Goal: Task Accomplishment & Management: Use online tool/utility

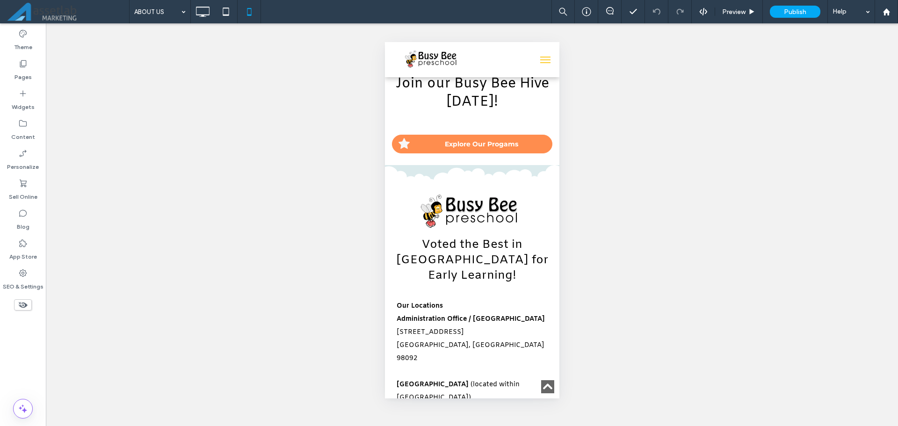
scroll to position [1722, 0]
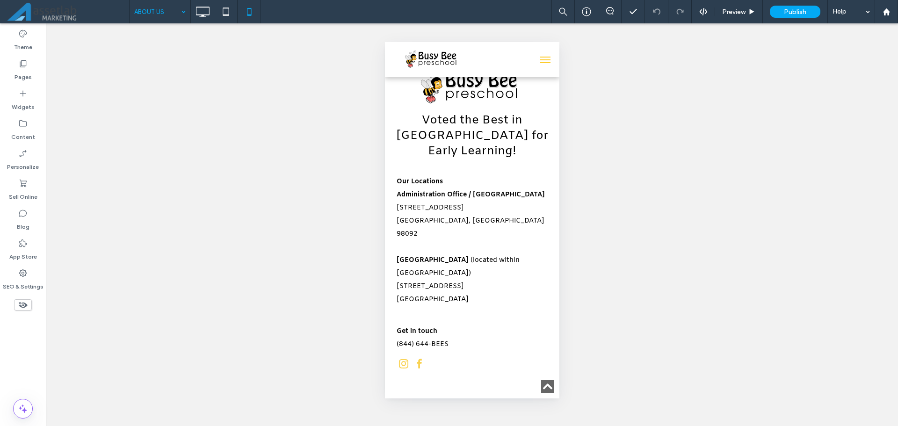
click at [169, 7] on input at bounding box center [157, 11] width 47 height 23
click at [225, 5] on icon at bounding box center [226, 11] width 19 height 19
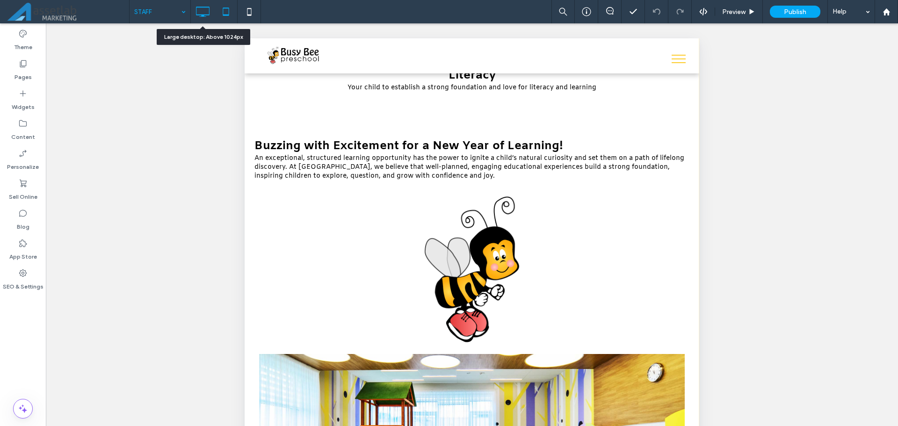
click at [200, 7] on icon at bounding box center [202, 11] width 19 height 19
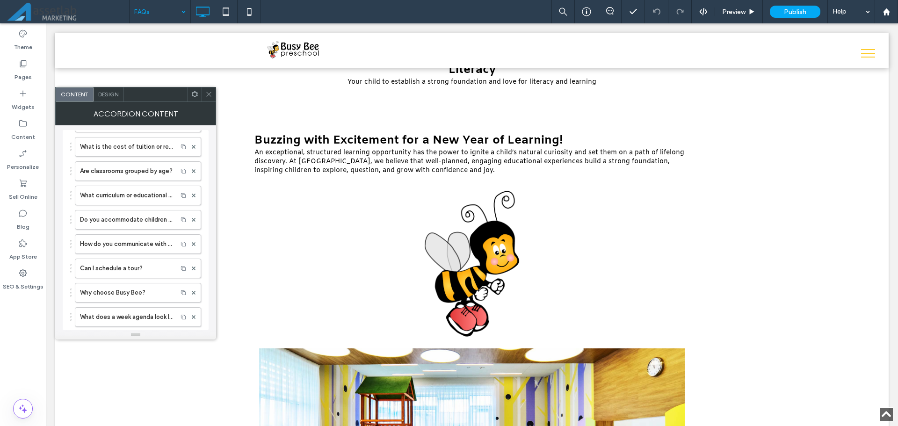
scroll to position [328, 0]
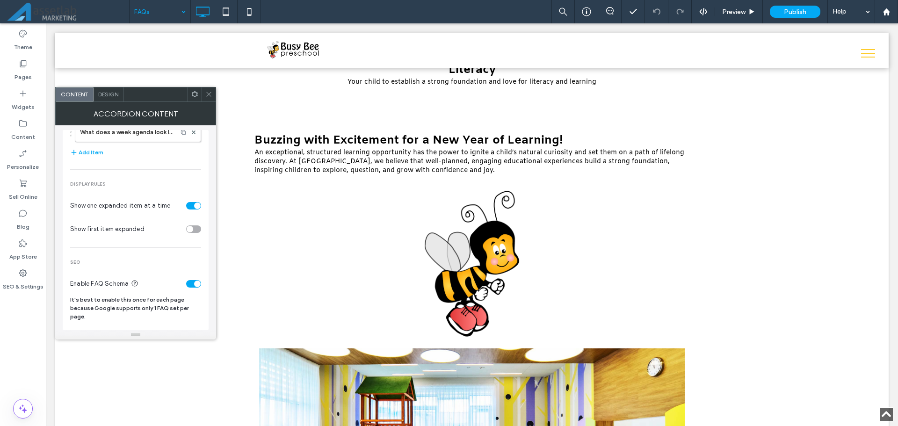
click at [208, 95] on use at bounding box center [208, 94] width 5 height 5
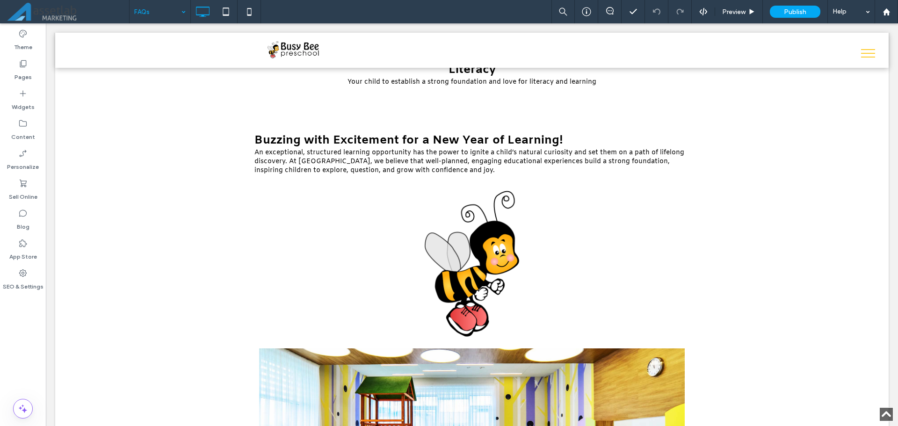
scroll to position [87, 0]
click at [228, 12] on icon at bounding box center [226, 11] width 19 height 19
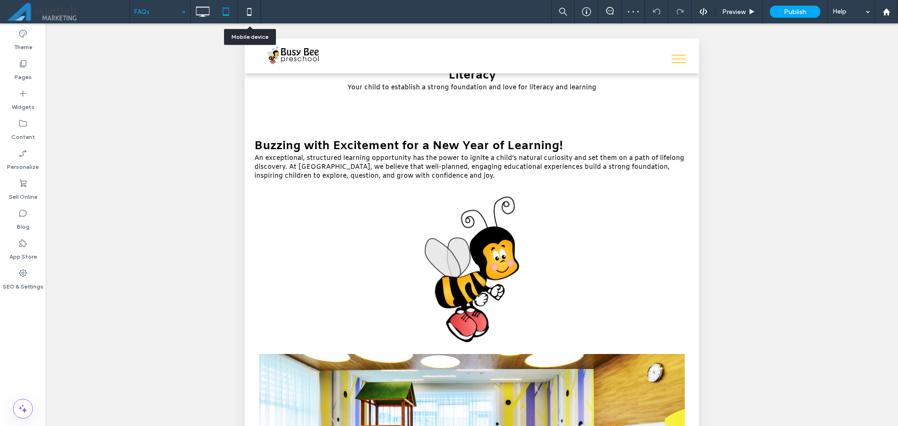
click at [251, 11] on icon at bounding box center [249, 11] width 19 height 19
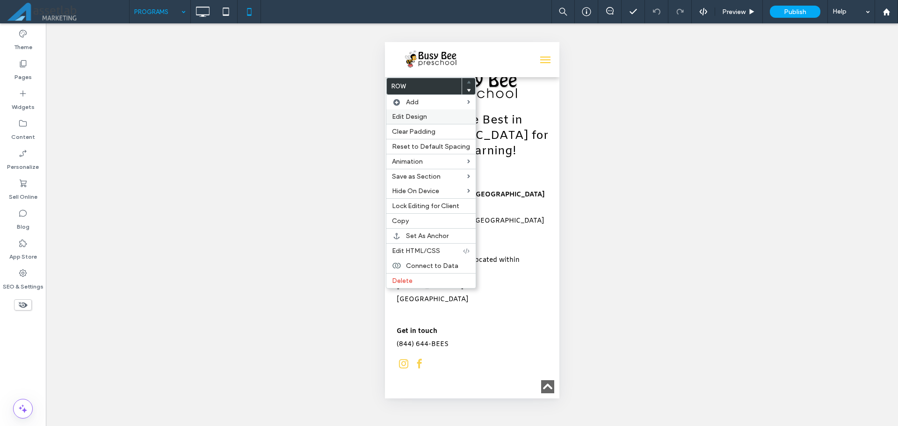
click at [408, 117] on span "Edit Design" at bounding box center [409, 117] width 35 height 8
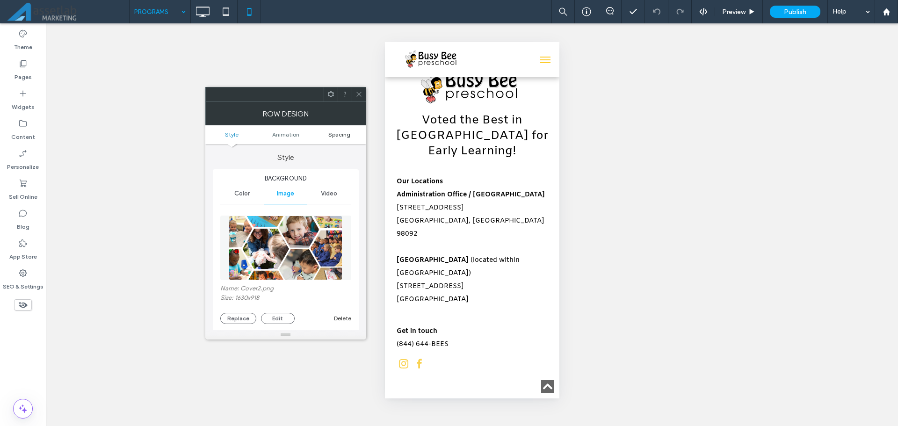
click at [339, 132] on span "Spacing" at bounding box center [339, 134] width 22 height 7
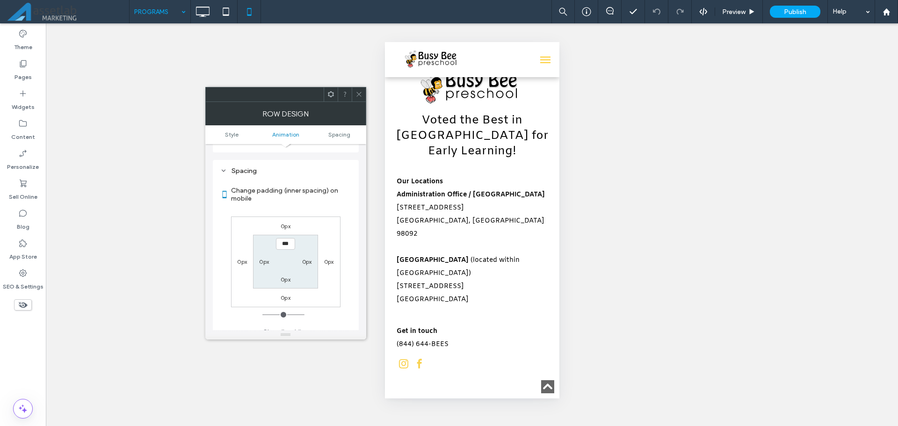
scroll to position [492, 0]
type input "*****"
type input "***"
click at [362, 94] on icon at bounding box center [359, 94] width 7 height 7
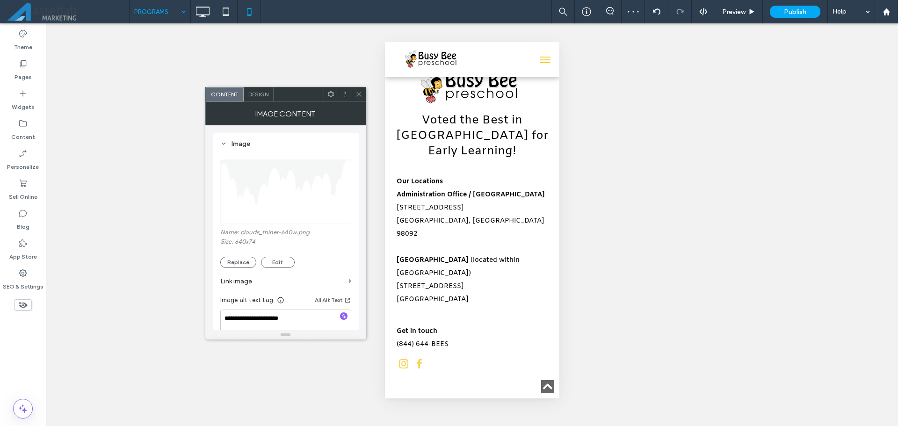
click at [260, 94] on span "Design" at bounding box center [258, 94] width 20 height 7
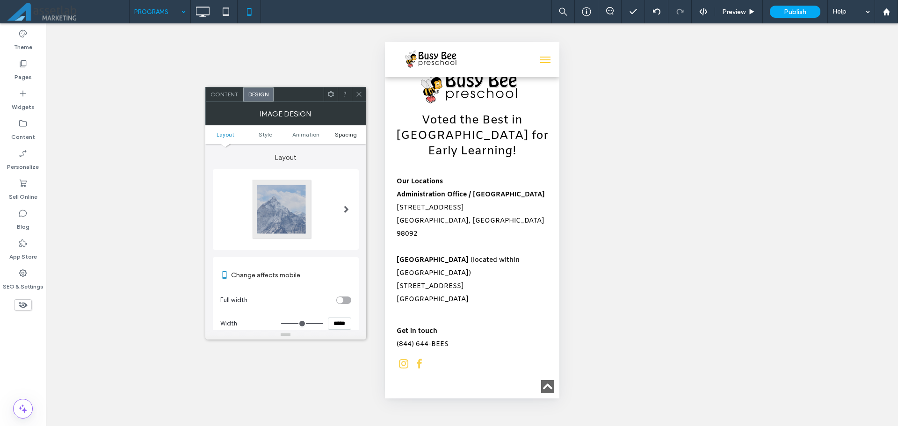
click at [346, 136] on span "Spacing" at bounding box center [346, 134] width 22 height 7
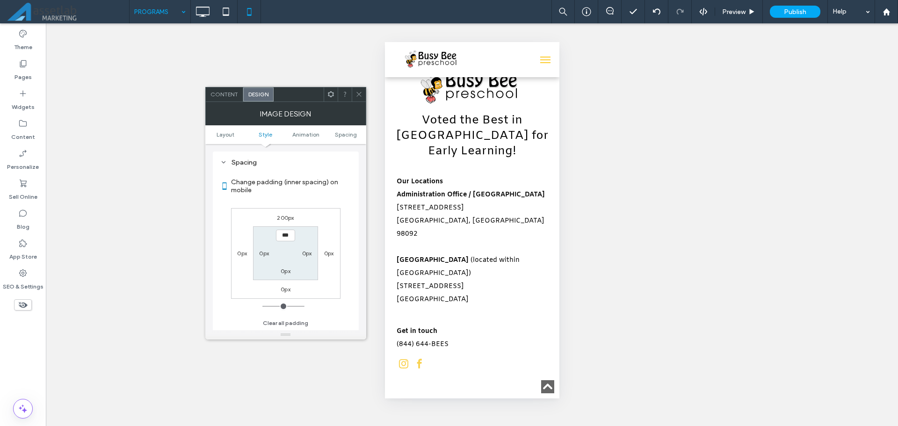
scroll to position [373, 0]
click at [285, 219] on label "200px" at bounding box center [285, 217] width 17 height 7
type input "***"
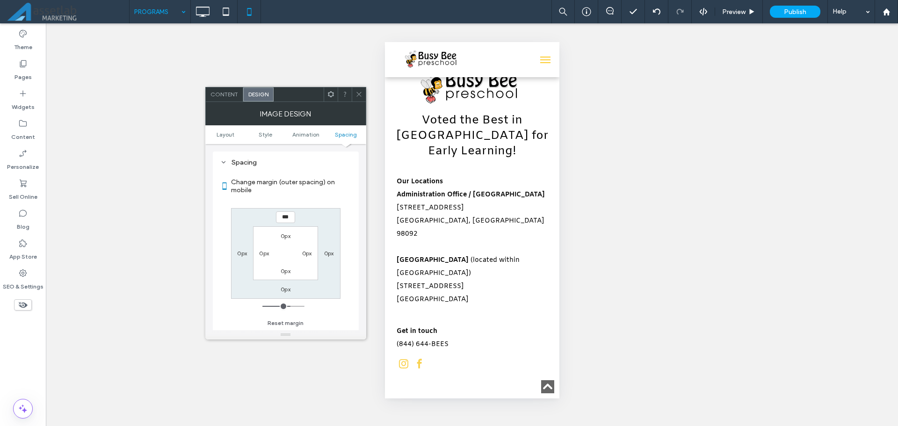
type input "***"
type input "*****"
click at [357, 94] on icon at bounding box center [359, 94] width 7 height 7
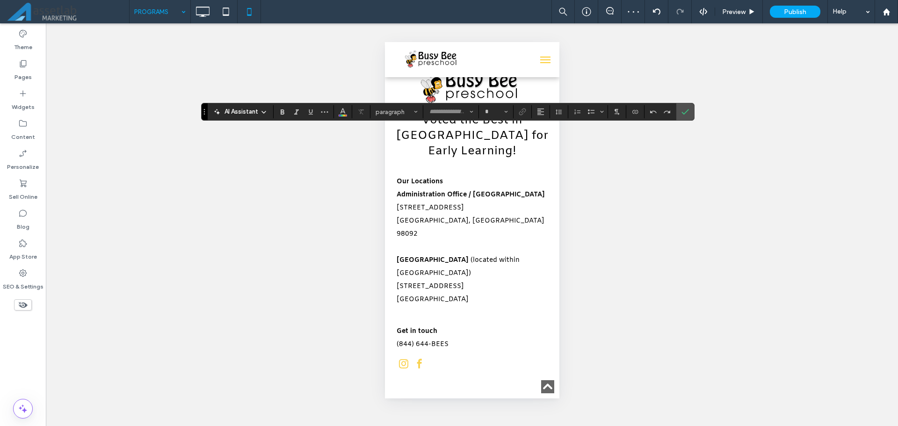
type input "**********"
type input "**"
click at [492, 111] on input "**" at bounding box center [493, 111] width 18 height 7
type input "**"
click at [684, 113] on icon "Confirm" at bounding box center [685, 111] width 7 height 7
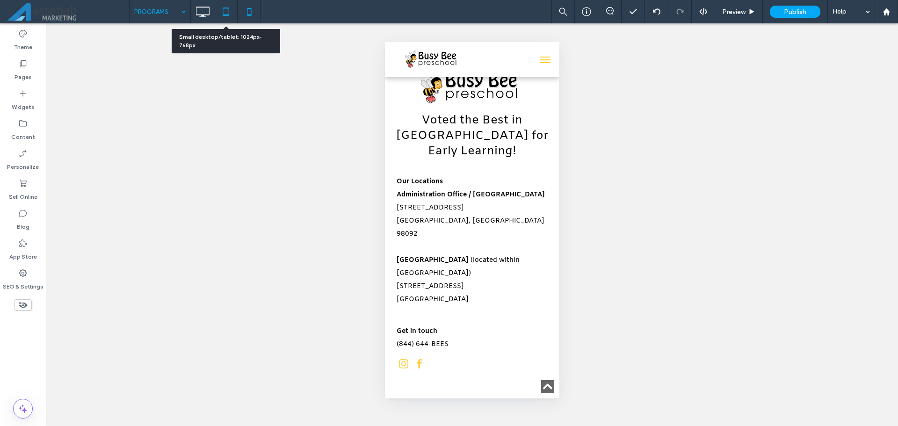
click at [226, 12] on icon at bounding box center [226, 11] width 19 height 19
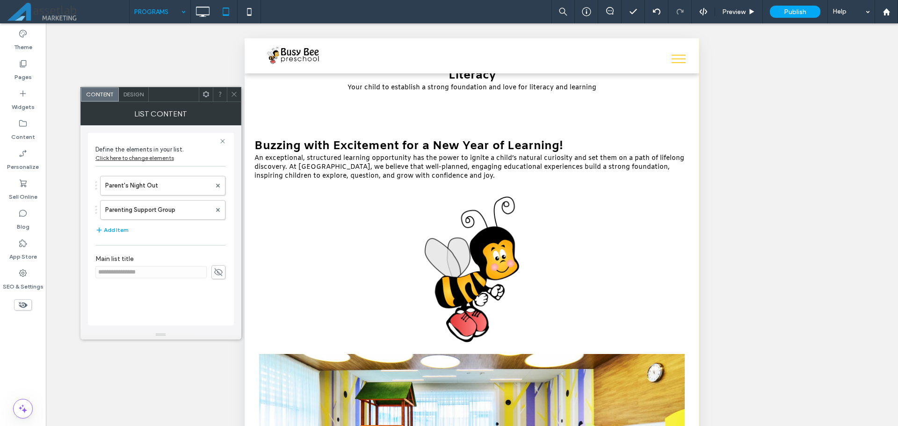
click at [236, 96] on use at bounding box center [234, 94] width 5 height 5
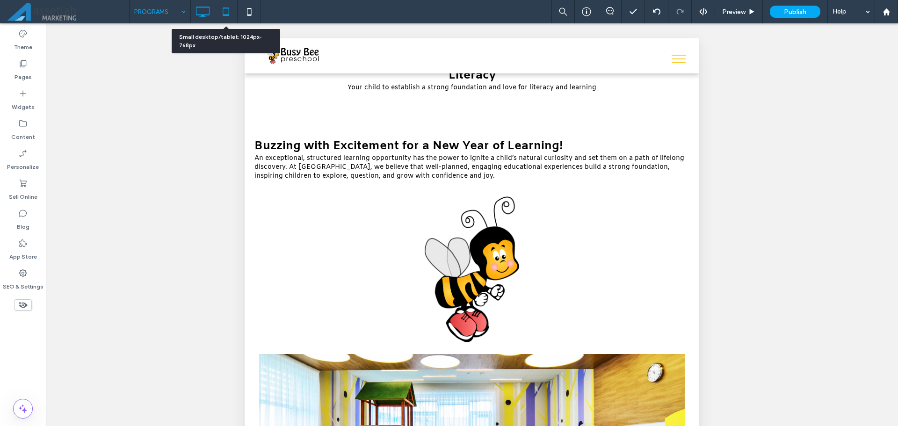
click at [204, 12] on icon at bounding box center [202, 11] width 19 height 19
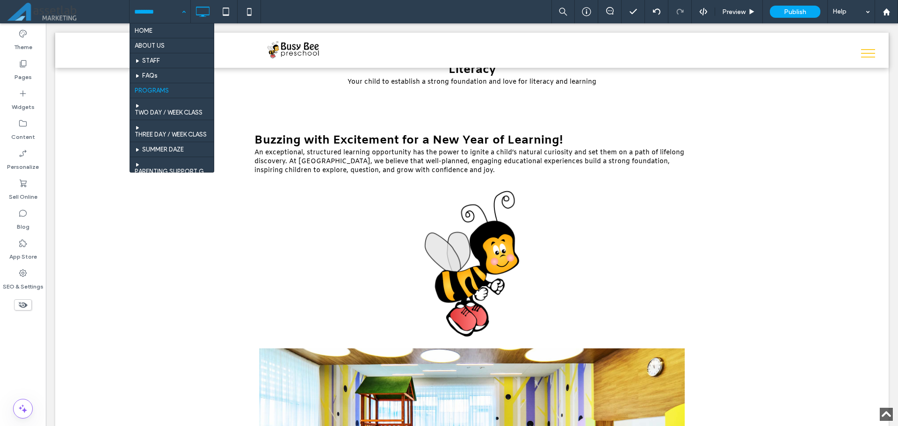
click at [154, 3] on input at bounding box center [157, 11] width 47 height 23
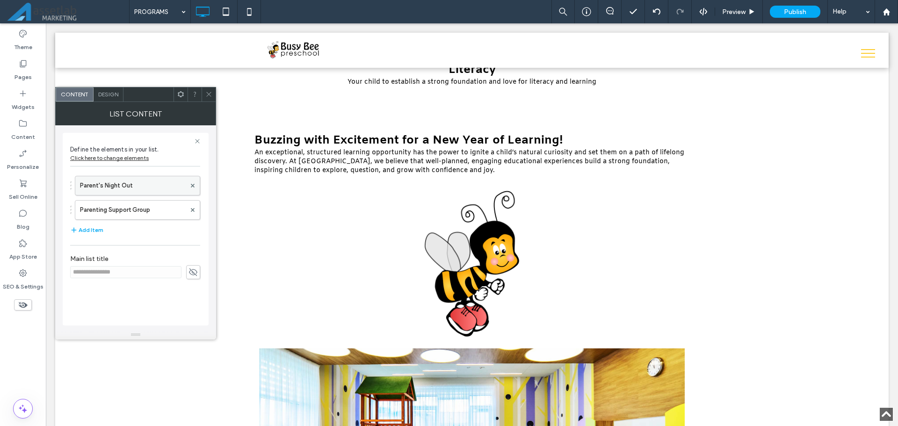
click at [110, 180] on label "Parent's Night Out" at bounding box center [133, 185] width 106 height 19
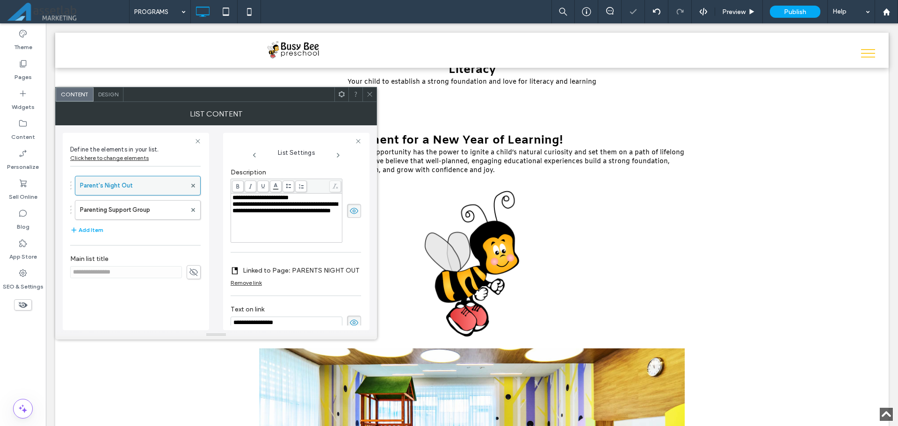
scroll to position [0, 0]
click at [134, 206] on label "Parenting Support Group" at bounding box center [133, 210] width 106 height 19
type input "**********"
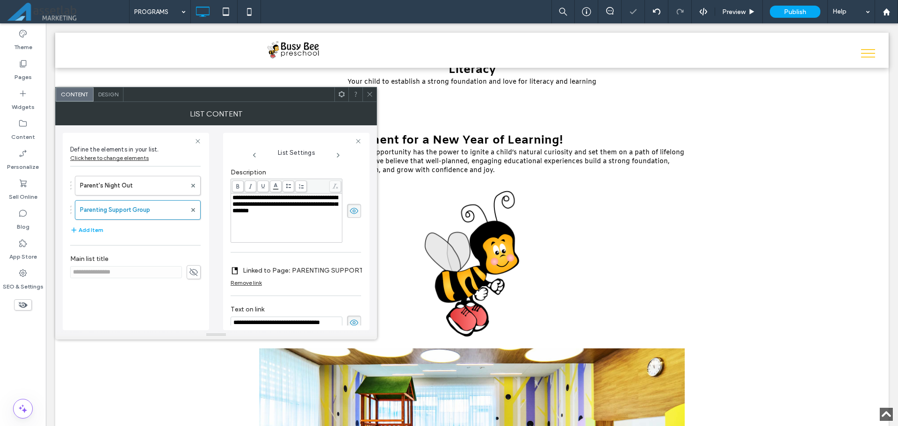
scroll to position [0, 10]
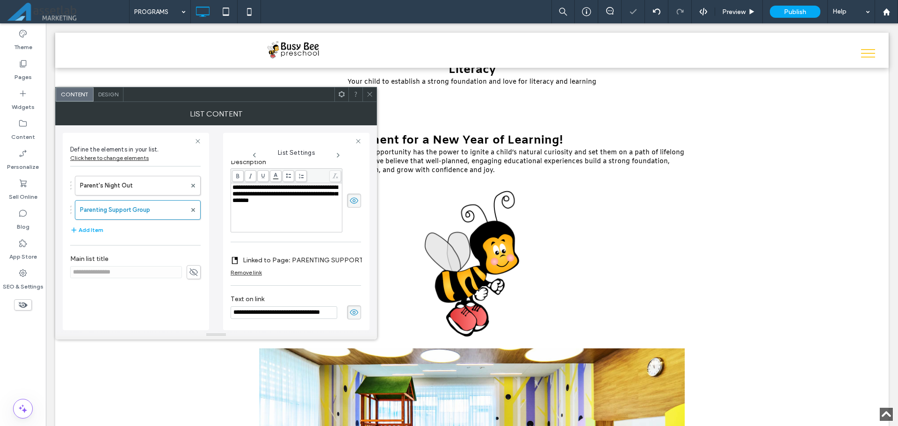
click at [368, 93] on use at bounding box center [369, 94] width 5 height 5
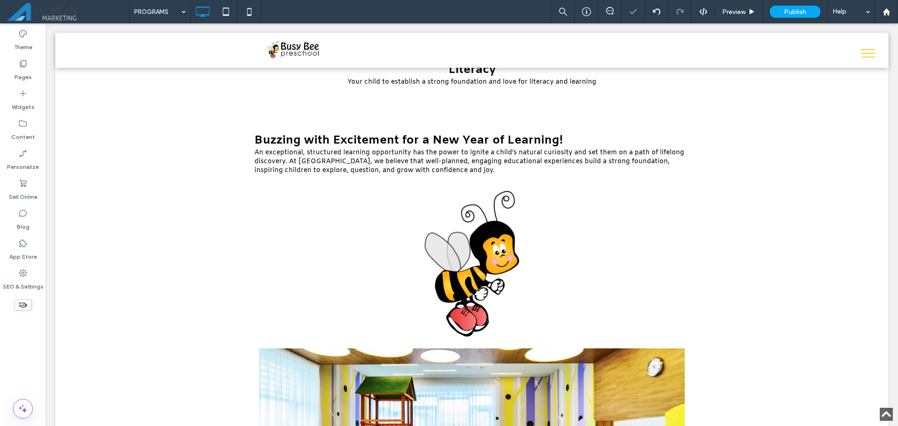
scroll to position [0, 0]
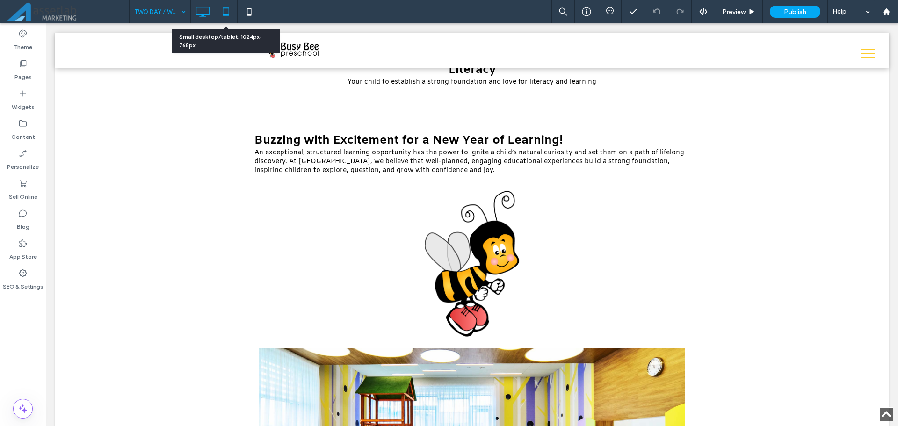
click at [230, 14] on icon at bounding box center [226, 11] width 19 height 19
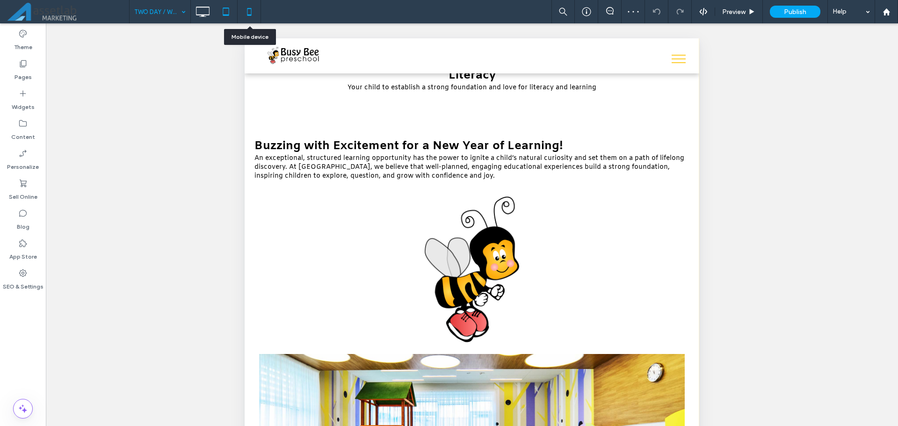
click at [244, 15] on icon at bounding box center [249, 11] width 19 height 19
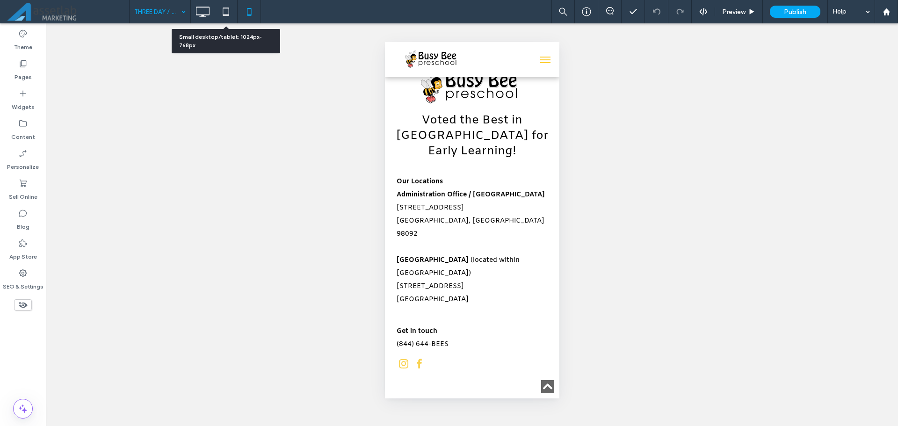
click at [233, 15] on icon at bounding box center [226, 11] width 19 height 19
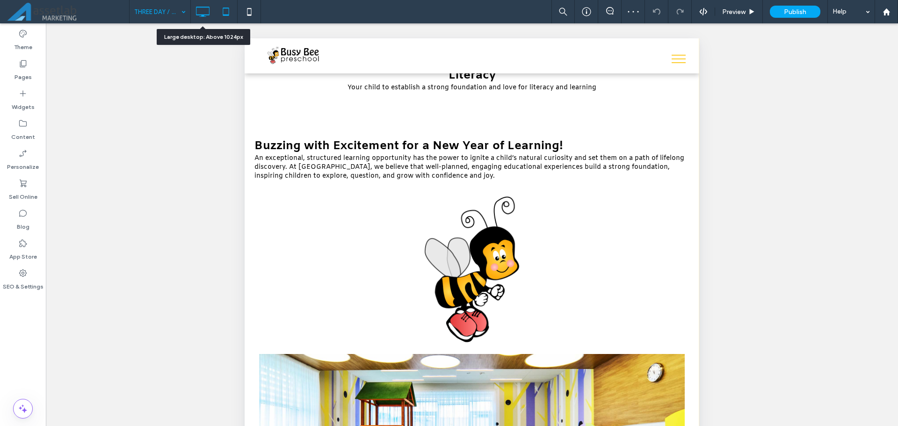
click at [199, 14] on icon at bounding box center [202, 11] width 19 height 19
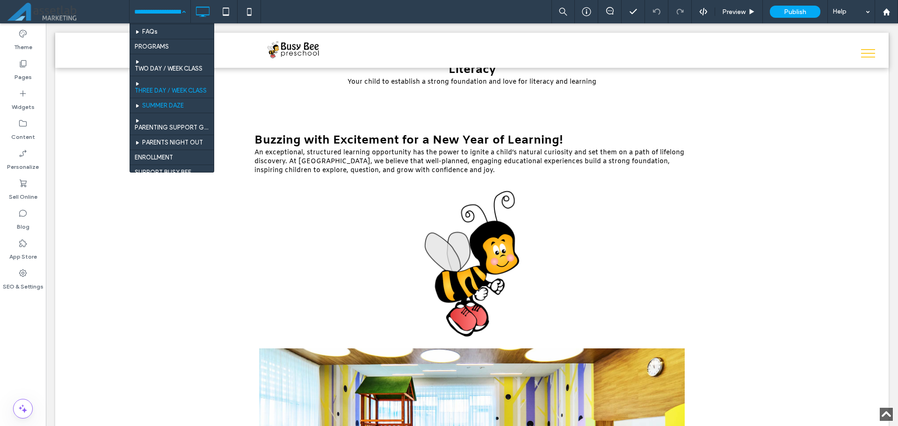
scroll to position [80, 0]
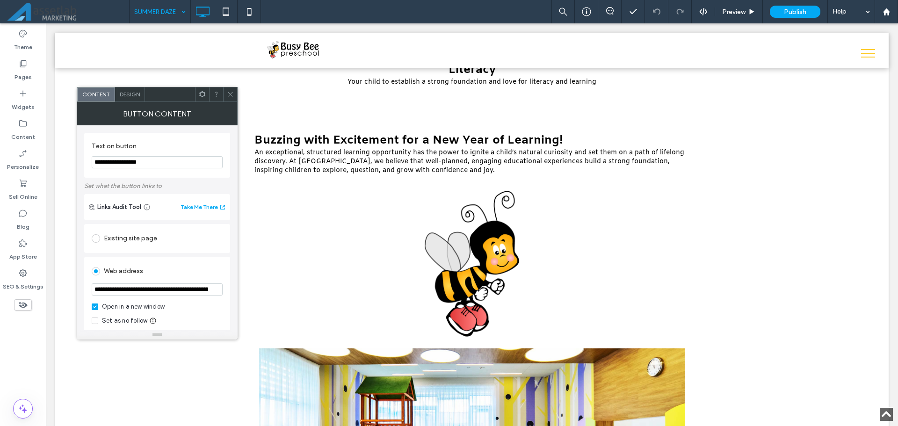
click at [234, 93] on icon at bounding box center [230, 94] width 7 height 7
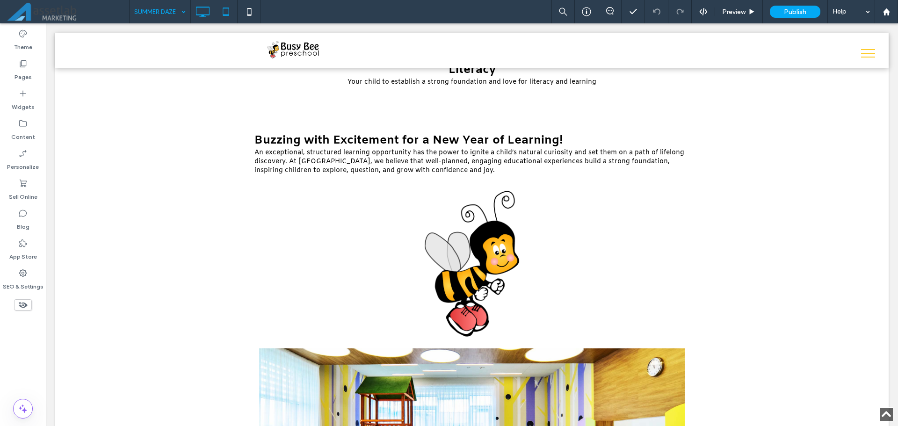
click at [226, 13] on icon at bounding box center [226, 11] width 19 height 19
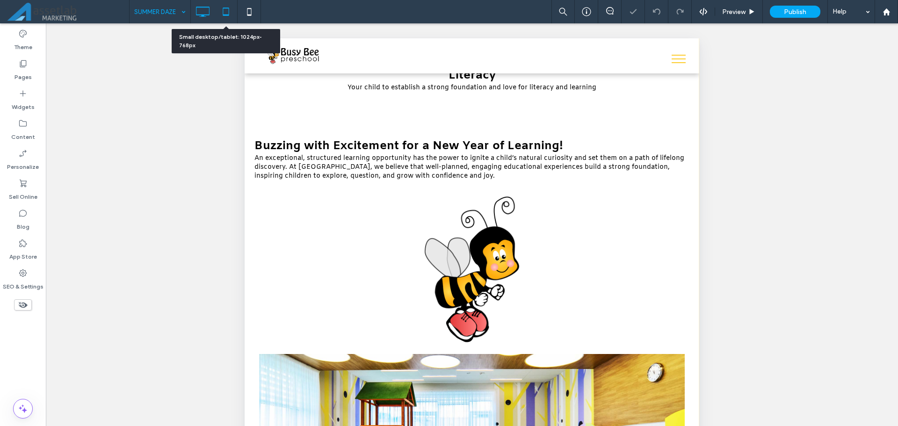
click at [209, 11] on icon at bounding box center [202, 11] width 19 height 19
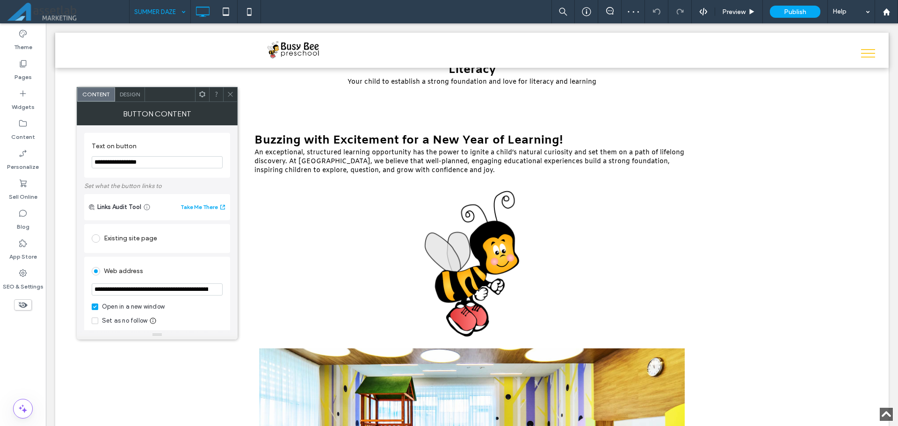
click at [231, 94] on icon at bounding box center [230, 94] width 7 height 7
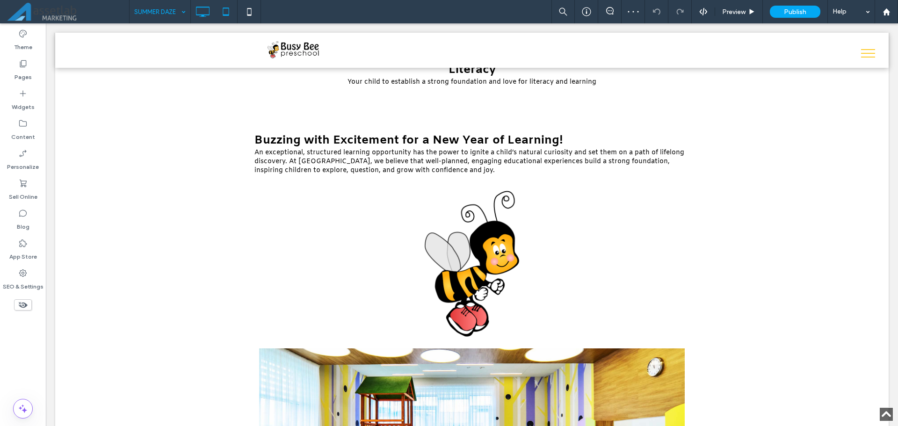
click at [229, 17] on icon at bounding box center [226, 11] width 19 height 19
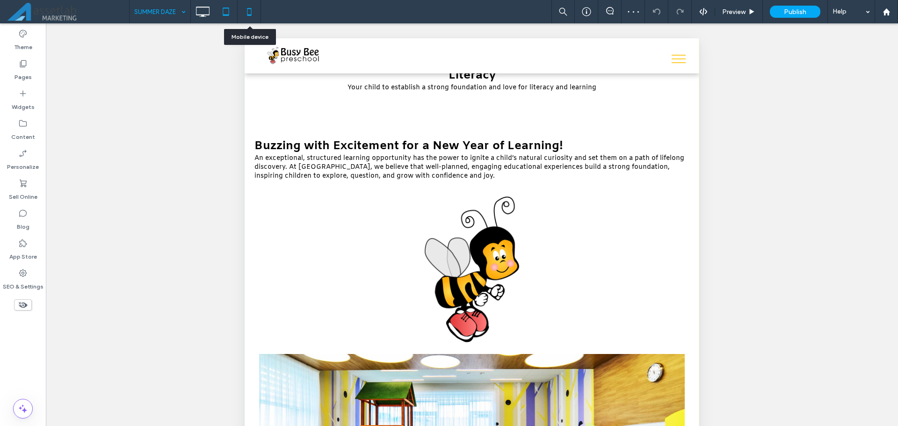
click at [251, 6] on icon at bounding box center [249, 11] width 19 height 19
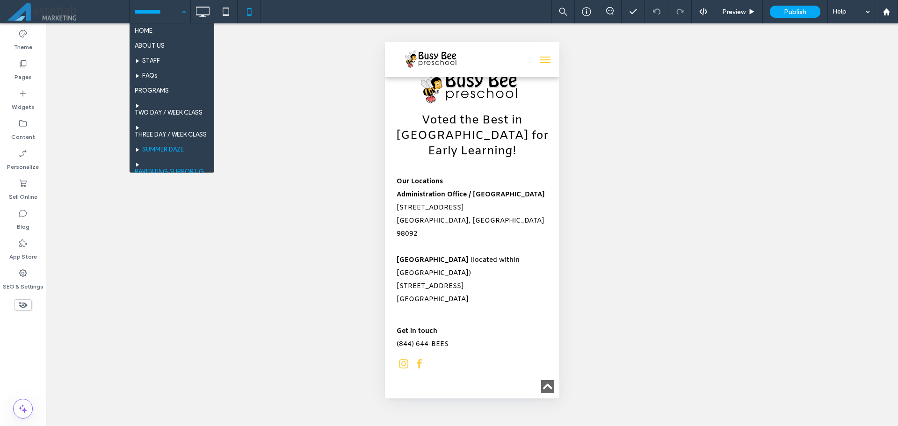
scroll to position [80, 0]
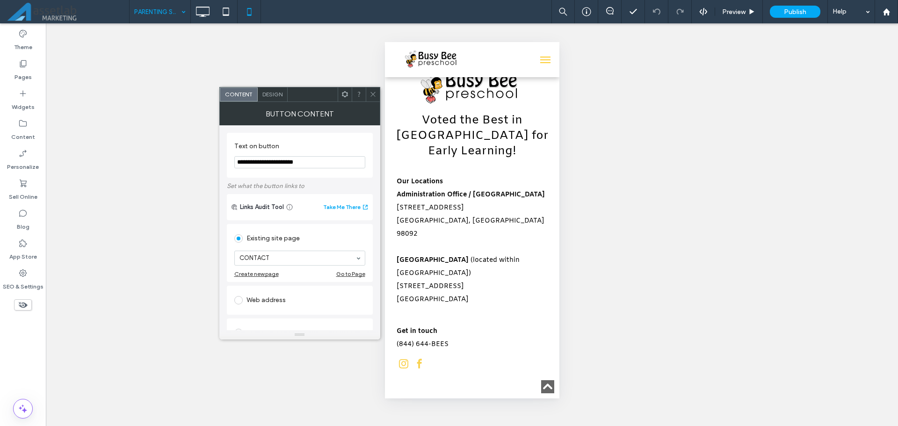
click at [371, 97] on icon at bounding box center [373, 94] width 7 height 7
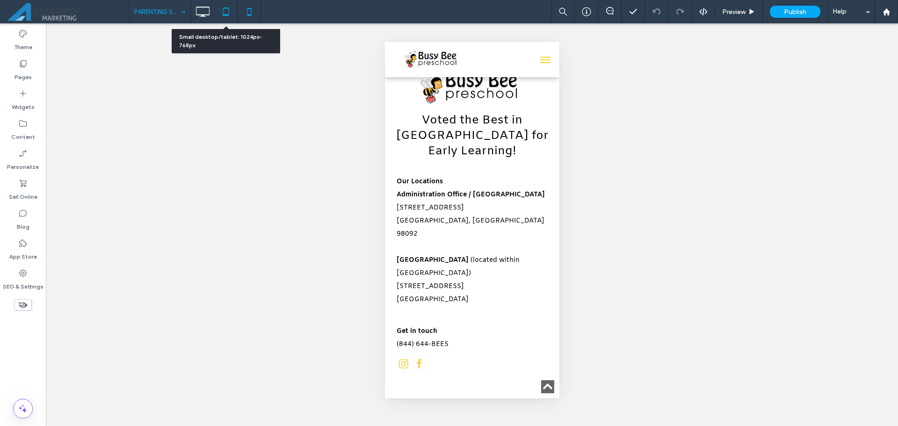
click at [224, 15] on use at bounding box center [226, 11] width 6 height 8
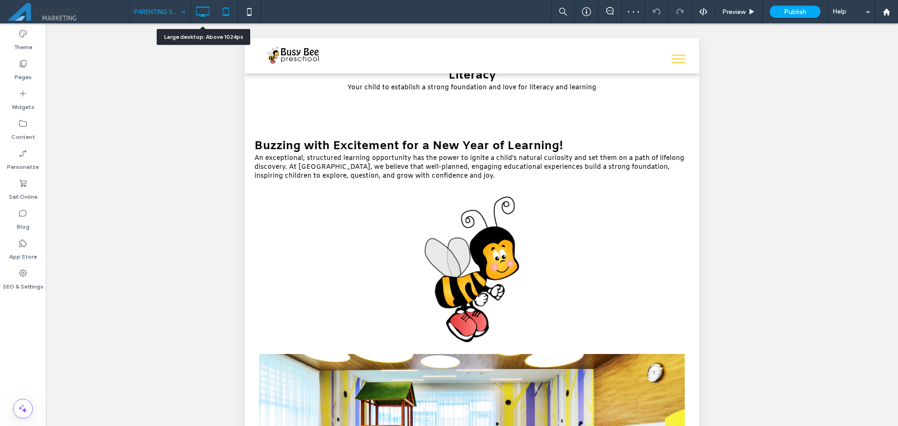
click at [201, 15] on use at bounding box center [204, 12] width 14 height 10
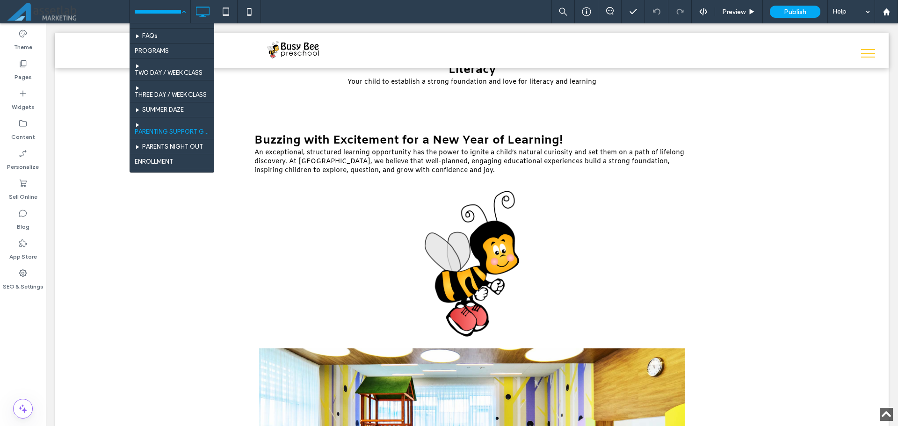
scroll to position [80, 0]
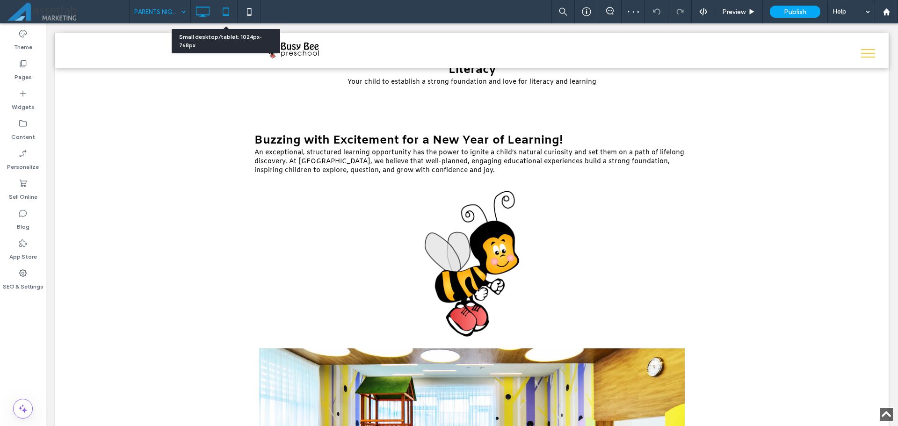
click at [223, 15] on icon at bounding box center [226, 11] width 19 height 19
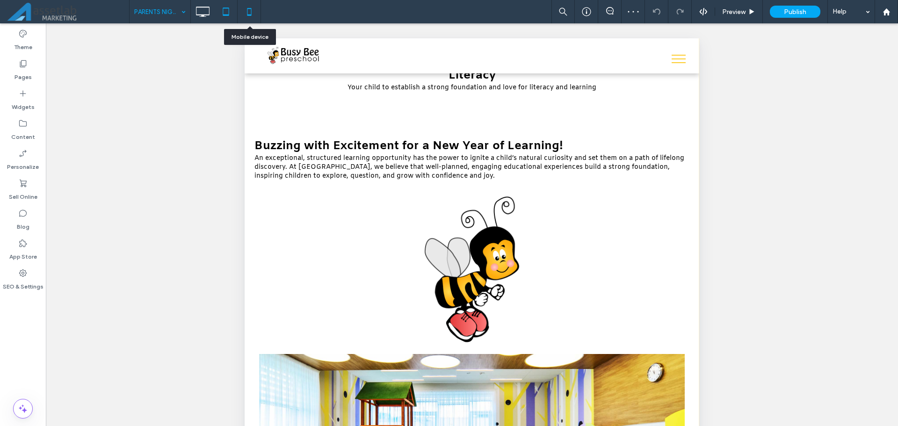
click at [248, 17] on icon at bounding box center [249, 11] width 19 height 19
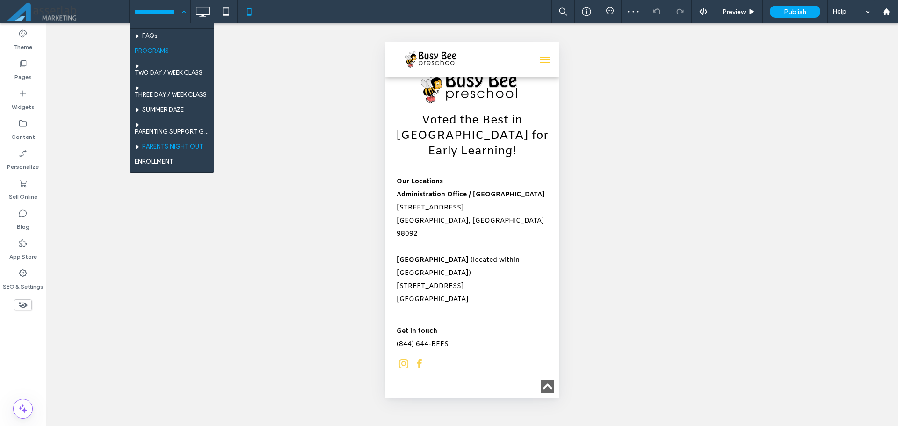
scroll to position [80, 0]
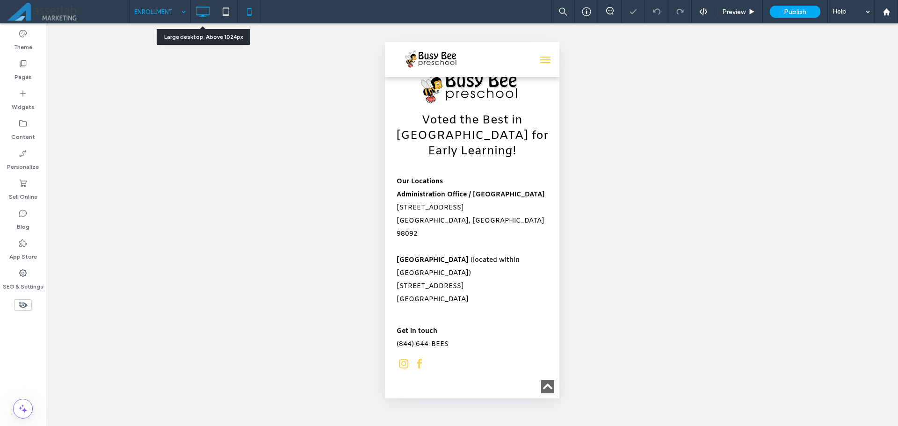
click at [208, 14] on icon at bounding box center [202, 11] width 19 height 19
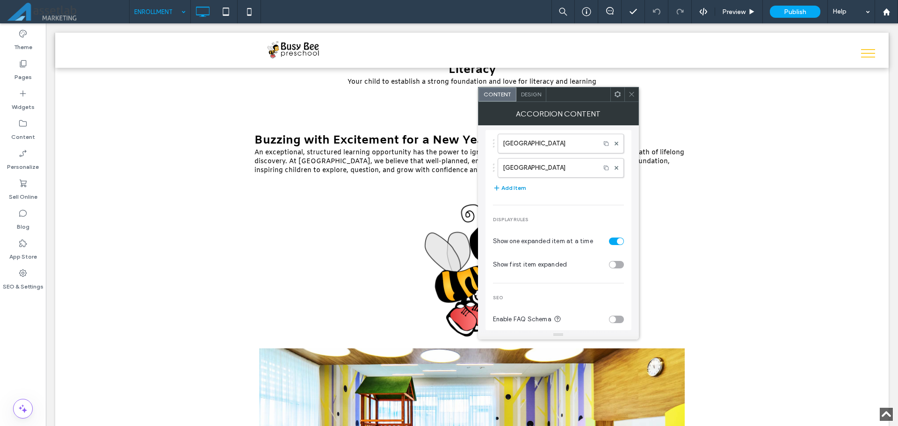
scroll to position [36, 0]
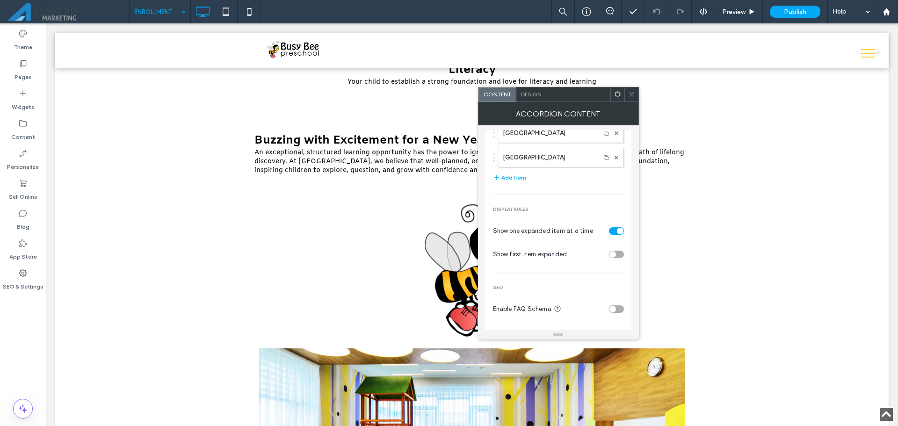
click at [529, 95] on span "Design" at bounding box center [531, 94] width 20 height 7
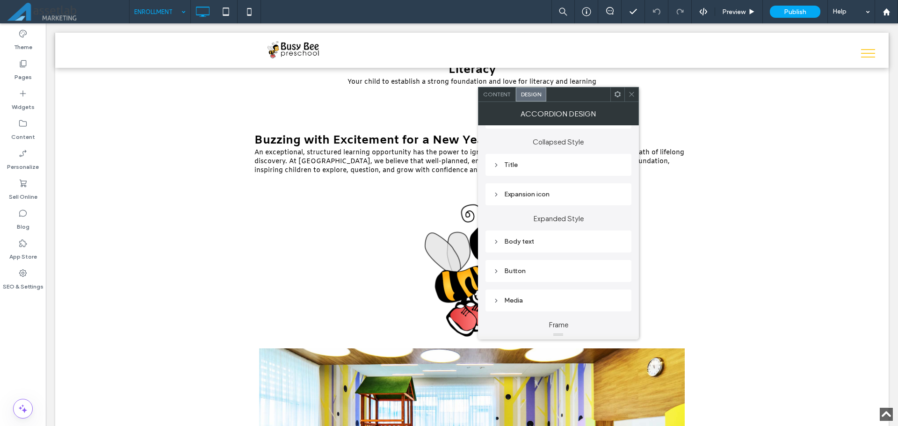
scroll to position [177, 0]
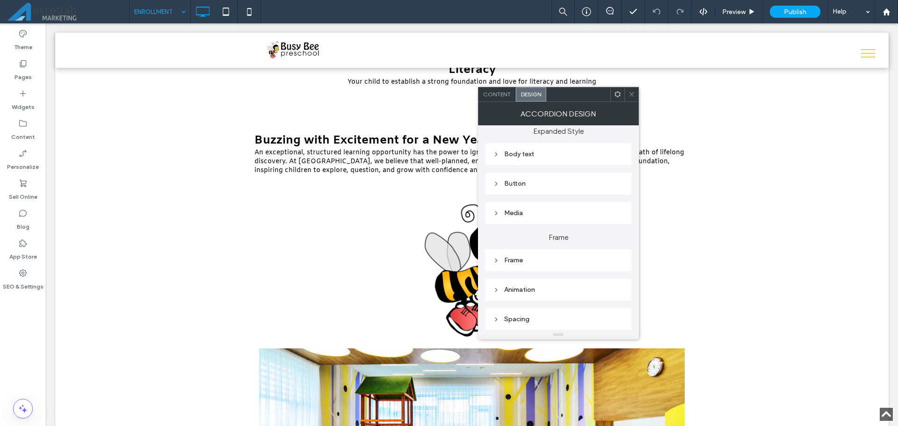
click at [539, 260] on div "Frame" at bounding box center [558, 260] width 131 height 8
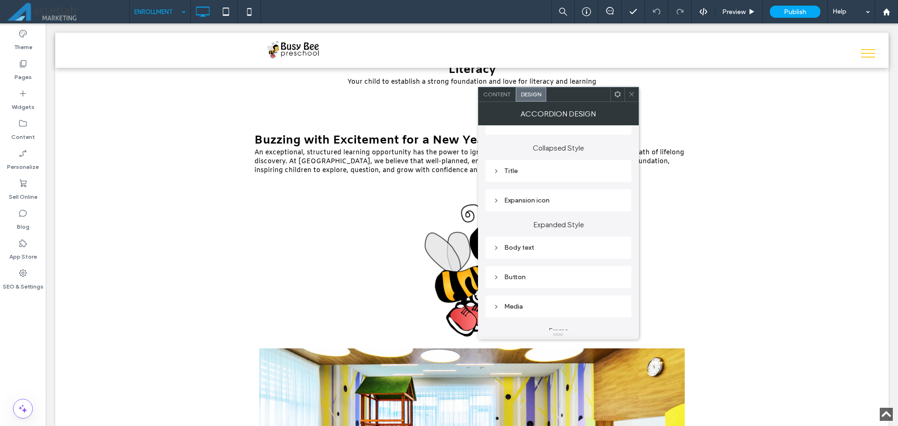
click at [540, 171] on div "Title" at bounding box center [558, 171] width 131 height 8
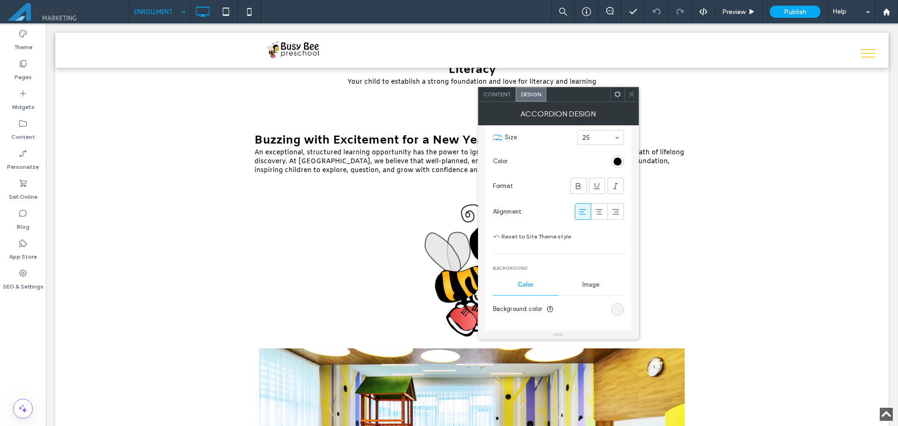
scroll to position [271, 0]
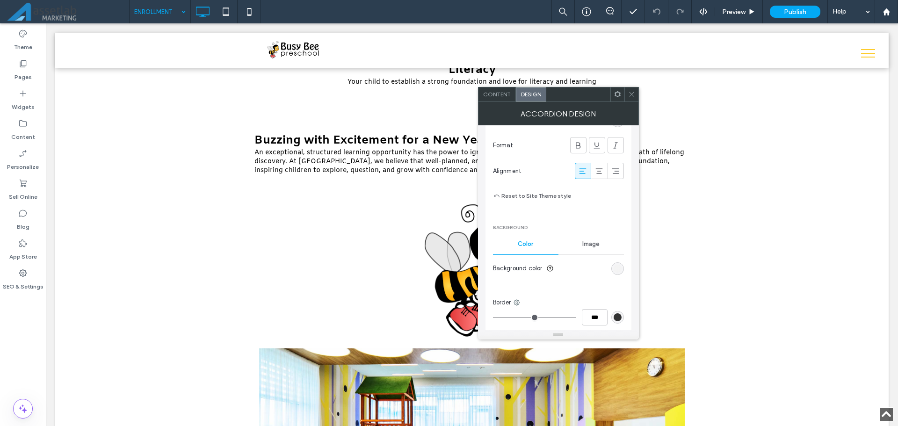
click at [614, 267] on div "rgb(242, 242, 242)" at bounding box center [618, 269] width 8 height 8
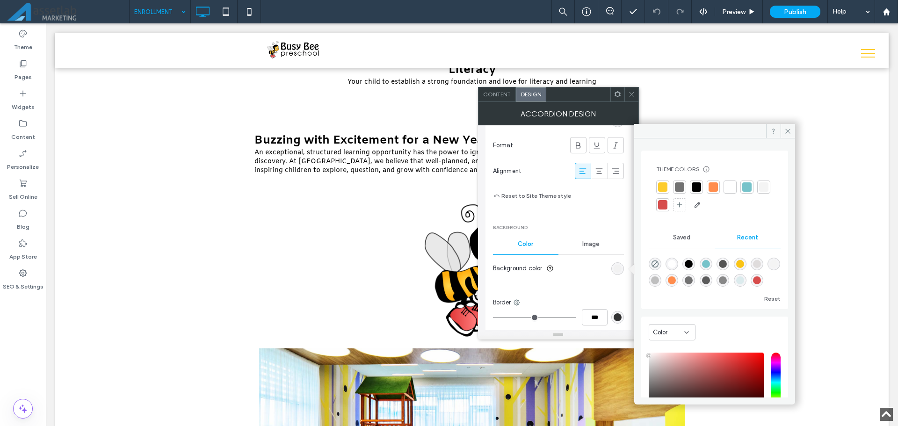
click at [672, 259] on div "rgba(255, 255, 255, 1)" at bounding box center [672, 264] width 13 height 13
type input "*******"
click at [552, 278] on section "Background color" at bounding box center [558, 268] width 131 height 23
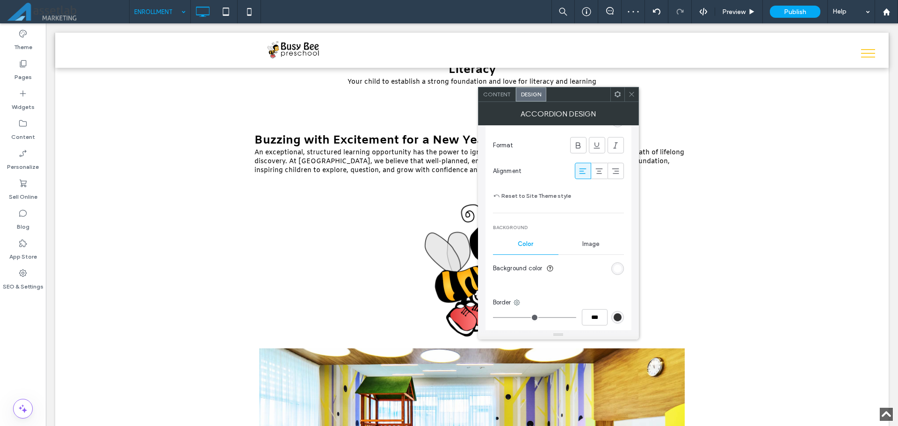
click at [634, 99] on span at bounding box center [631, 94] width 7 height 14
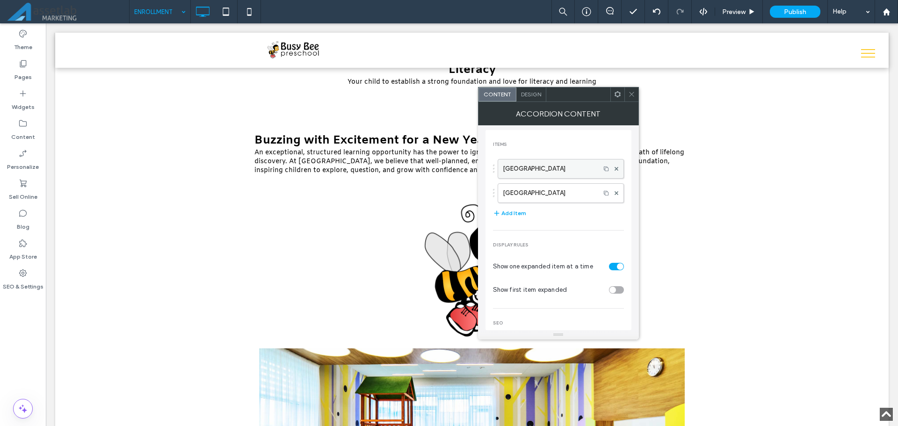
click at [529, 166] on label "Auburn Campus" at bounding box center [549, 169] width 93 height 19
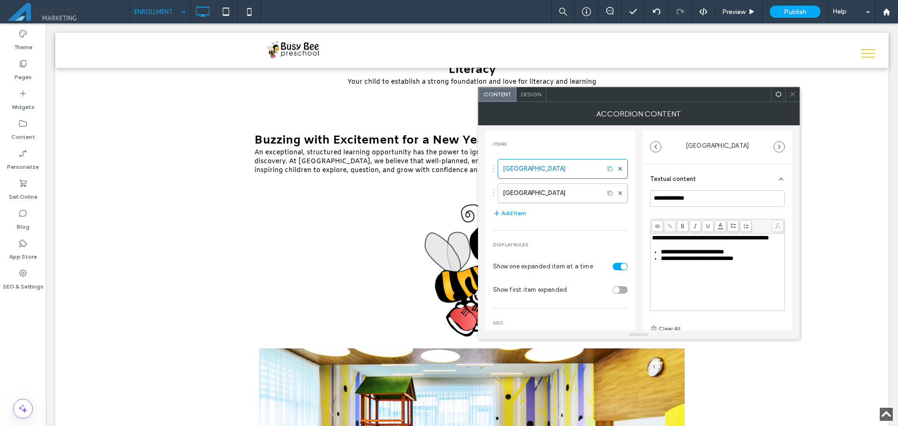
click at [684, 250] on div "**********" at bounding box center [717, 248] width 131 height 27
click at [726, 241] on div "**********" at bounding box center [717, 238] width 131 height 7
click at [723, 213] on div "**********" at bounding box center [717, 262] width 135 height 144
click at [533, 194] on label "Lynnwood Campus" at bounding box center [551, 193] width 96 height 19
type input "**********"
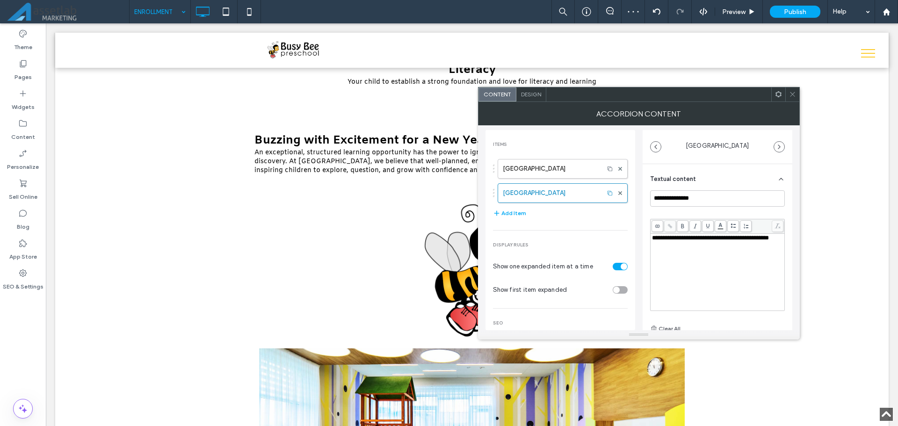
click at [729, 241] on div "**********" at bounding box center [717, 238] width 131 height 7
click at [791, 95] on icon at bounding box center [792, 94] width 7 height 7
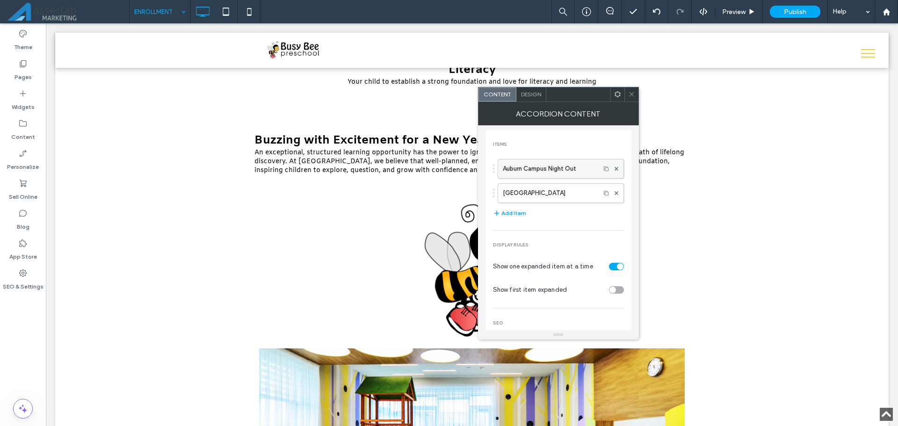
click at [517, 164] on label "Auburn Campus Night Out" at bounding box center [549, 169] width 93 height 19
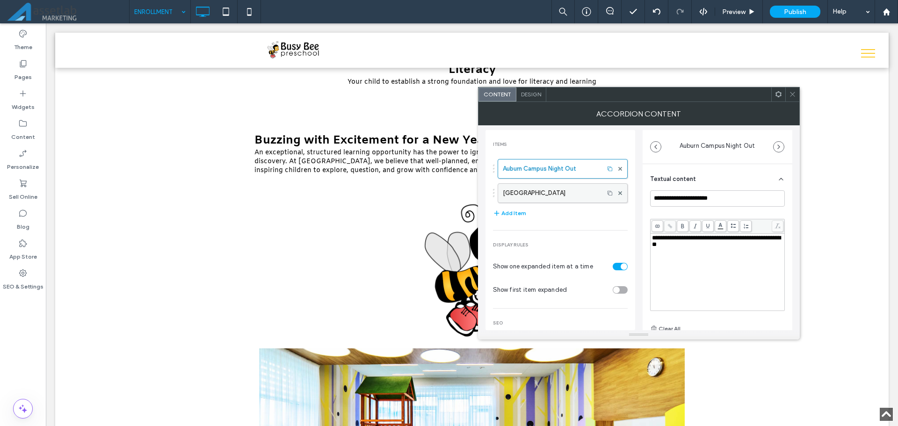
click at [555, 190] on label "Lynnwood Campus" at bounding box center [551, 193] width 96 height 19
click at [551, 175] on label "Auburn Campus Night Out" at bounding box center [551, 169] width 96 height 19
type input "**********"
click at [533, 94] on span "Design" at bounding box center [531, 94] width 20 height 7
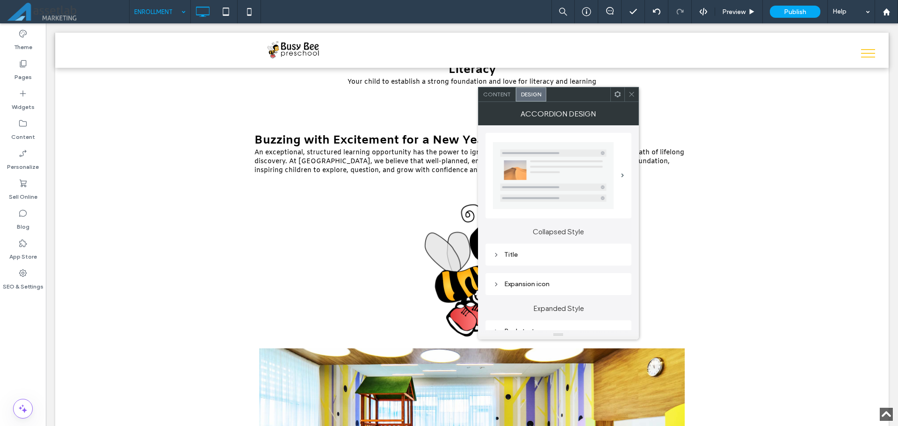
click at [525, 255] on div "Title" at bounding box center [558, 255] width 131 height 8
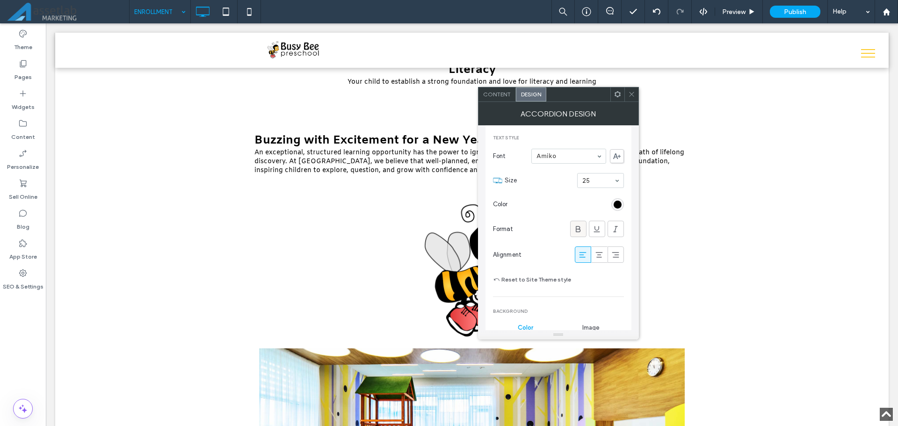
scroll to position [328, 0]
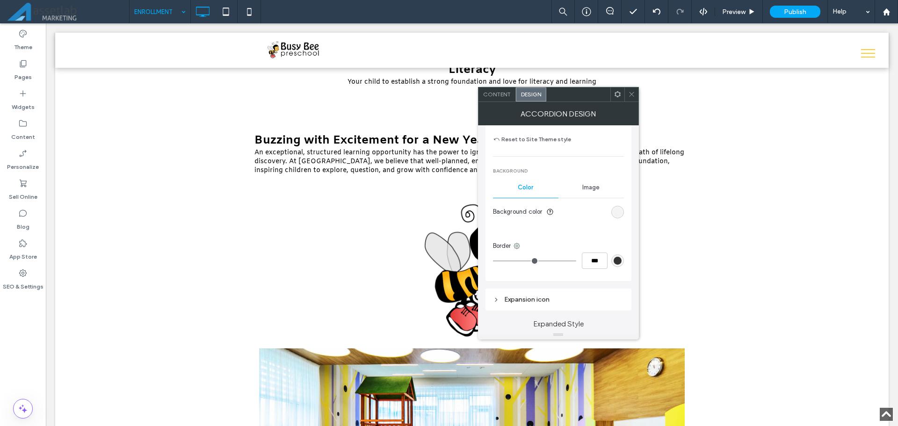
click at [615, 214] on div "rgb(242, 242, 242)" at bounding box center [618, 212] width 8 height 8
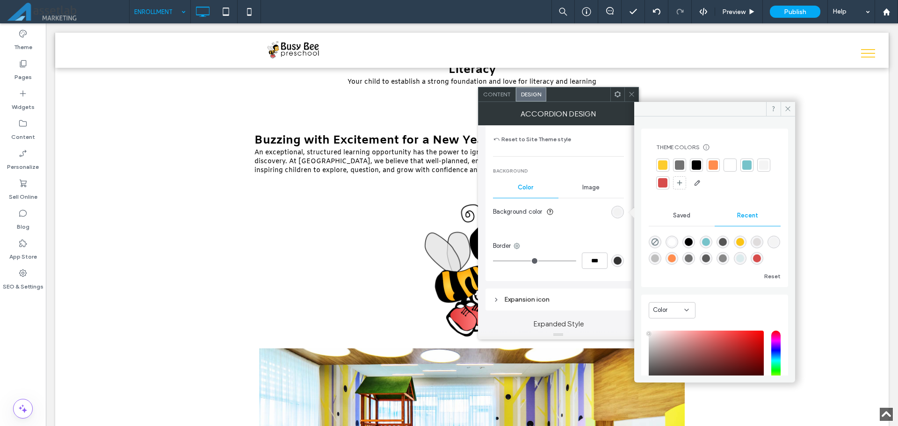
click at [669, 240] on div "rgba(255, 255, 255, 1)" at bounding box center [672, 242] width 13 height 13
type input "*******"
click at [632, 94] on use at bounding box center [631, 94] width 5 height 5
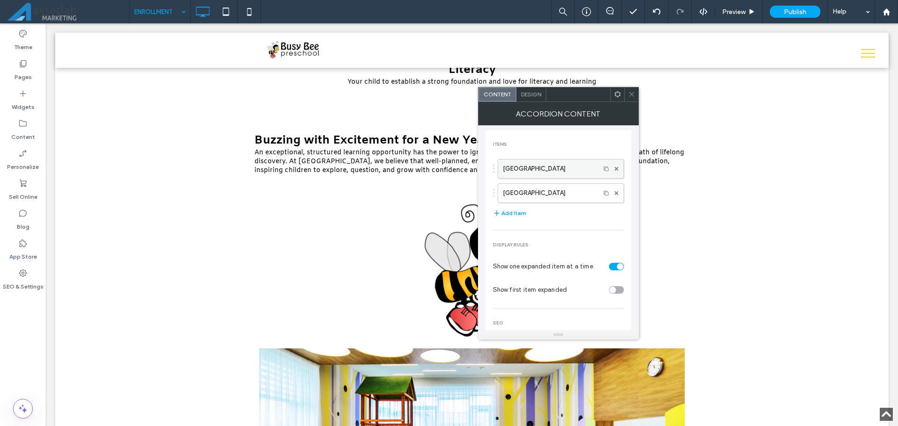
click at [525, 168] on label "Auburn Campus" at bounding box center [549, 169] width 93 height 19
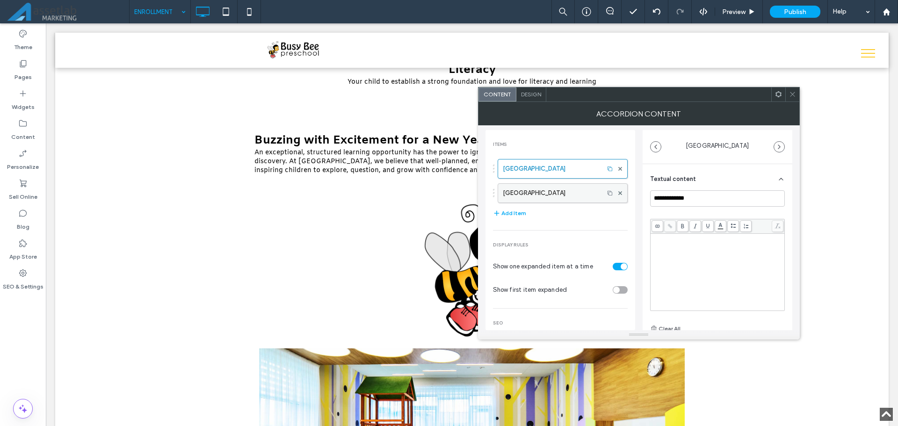
click at [575, 194] on label "Lynnwood Campus" at bounding box center [551, 193] width 96 height 19
type input "**********"
click at [789, 96] on icon at bounding box center [792, 94] width 7 height 7
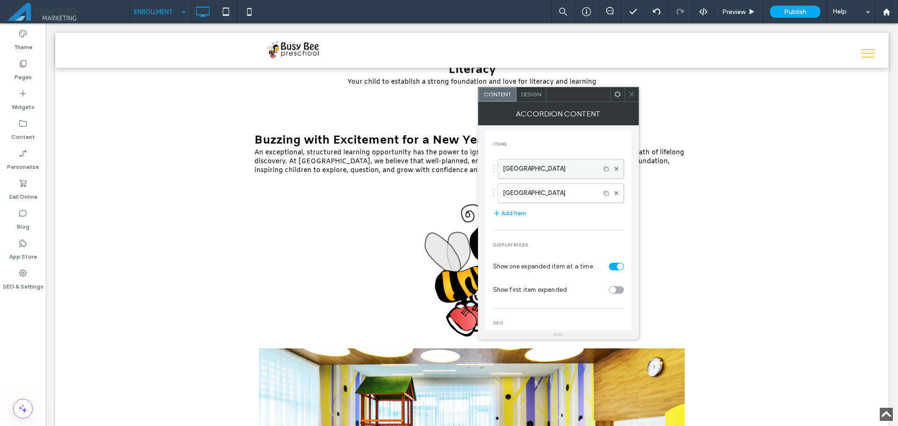
click at [519, 166] on label "Auburn Campus" at bounding box center [549, 169] width 93 height 19
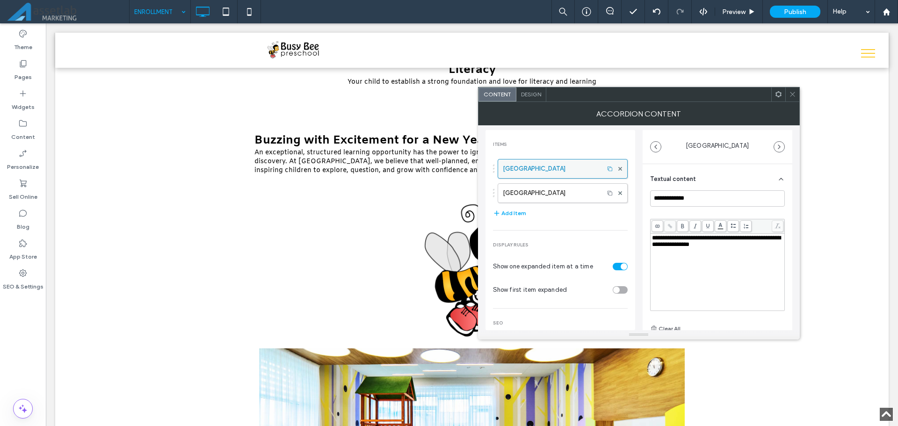
click at [557, 190] on label "Lynnwood Campus" at bounding box center [551, 193] width 96 height 19
type input "**********"
click at [791, 96] on icon at bounding box center [792, 94] width 7 height 7
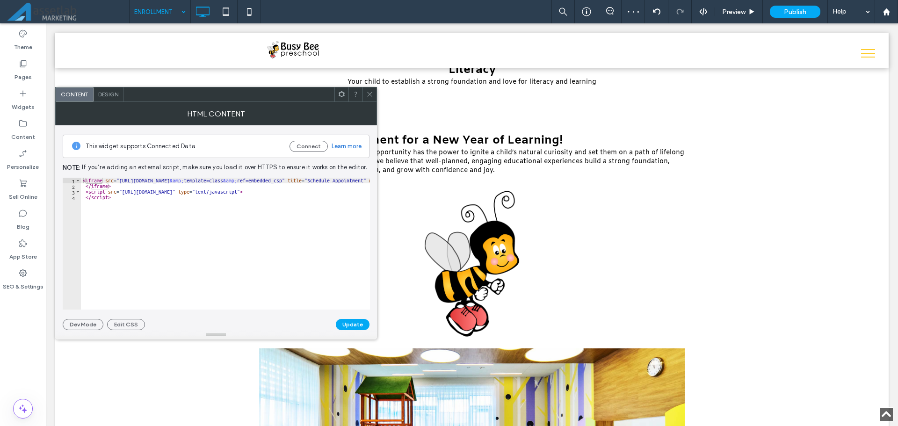
click at [370, 92] on icon at bounding box center [369, 94] width 7 height 7
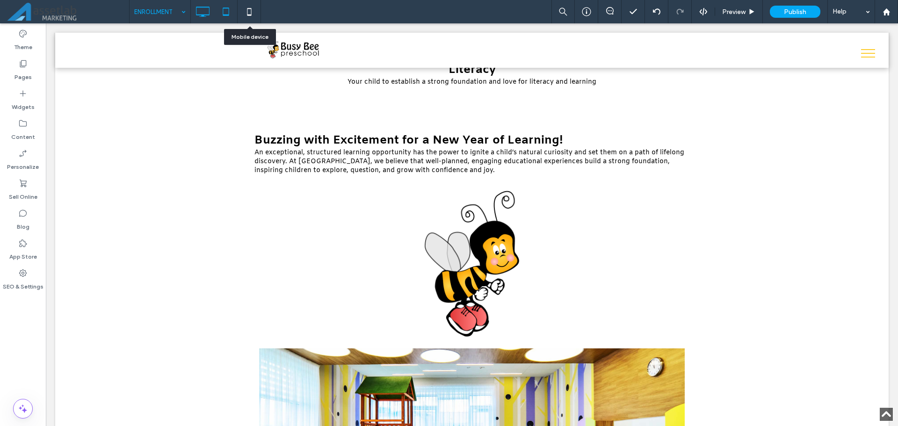
click at [222, 9] on icon at bounding box center [226, 11] width 19 height 19
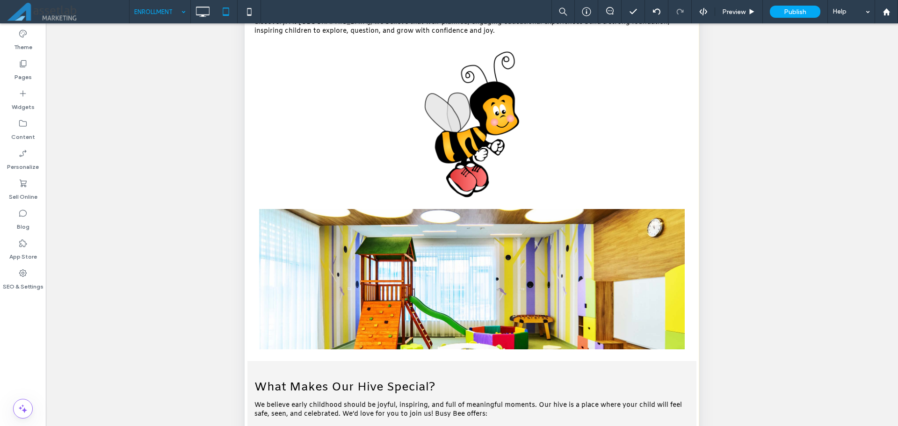
scroll to position [226, 0]
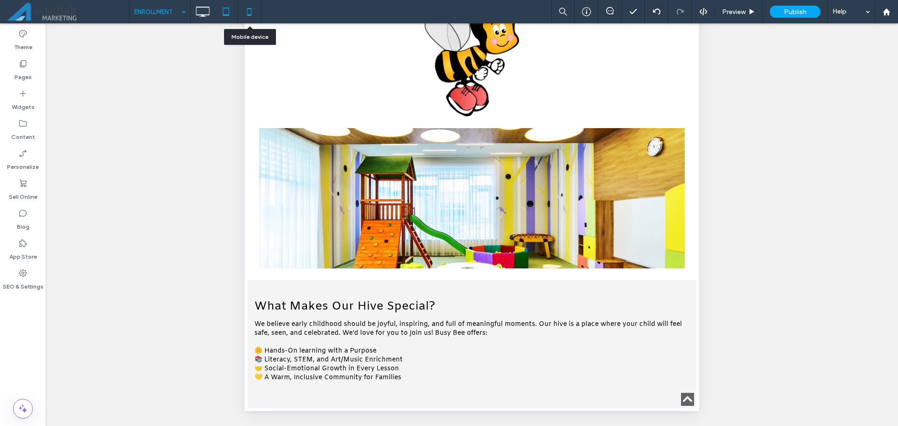
click at [248, 7] on icon at bounding box center [249, 11] width 19 height 19
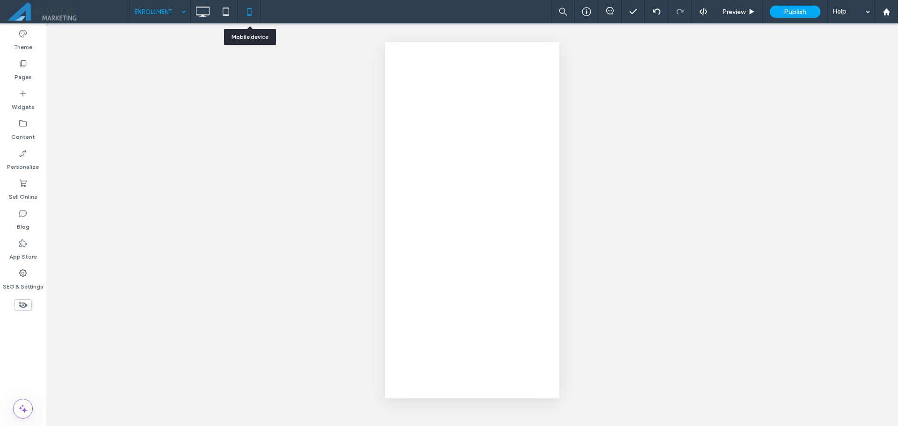
scroll to position [0, 0]
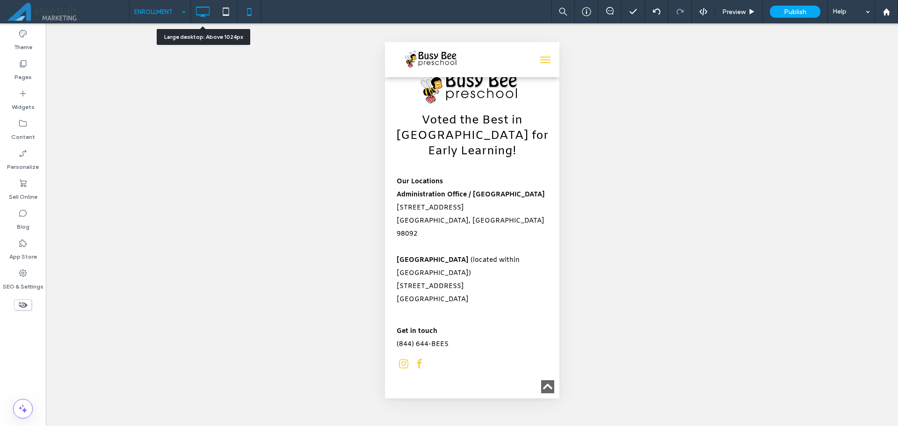
click at [199, 12] on icon at bounding box center [202, 11] width 19 height 19
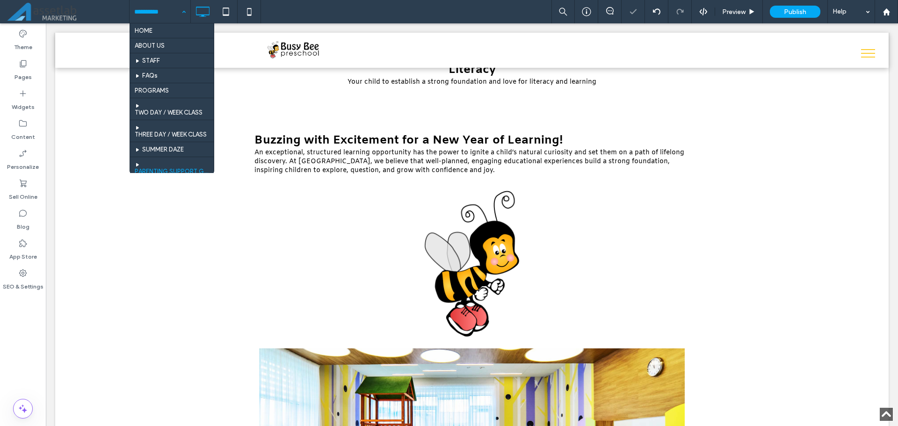
scroll to position [80, 0]
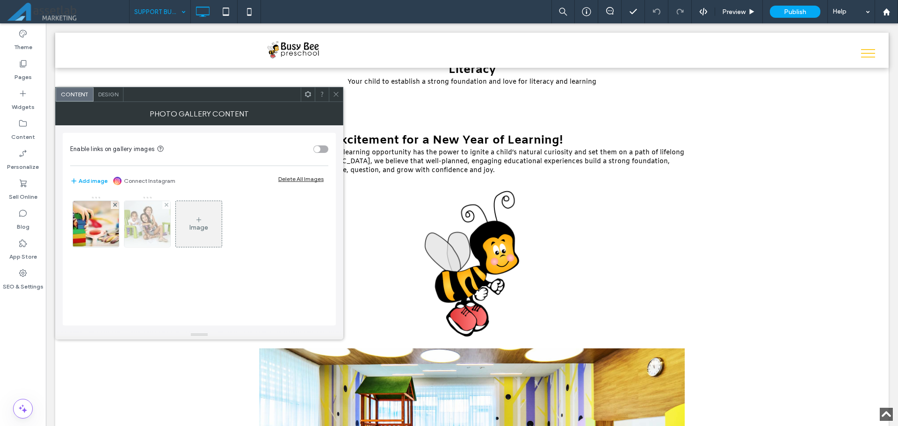
click at [153, 215] on img at bounding box center [147, 224] width 67 height 46
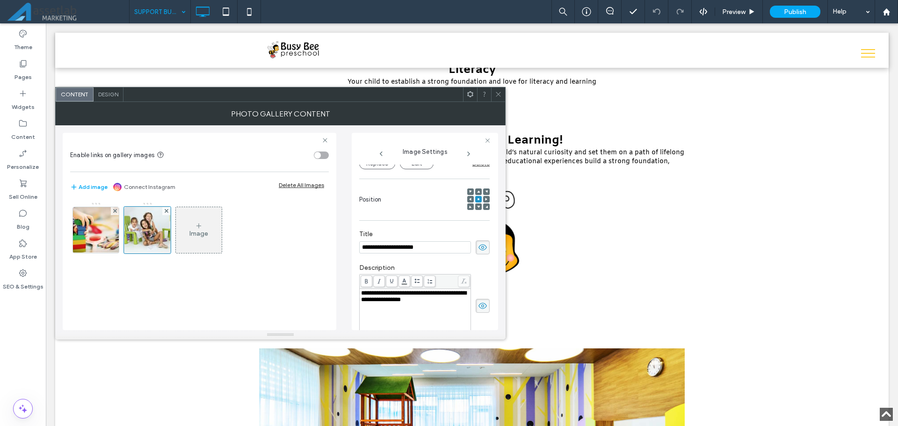
scroll to position [277, 0]
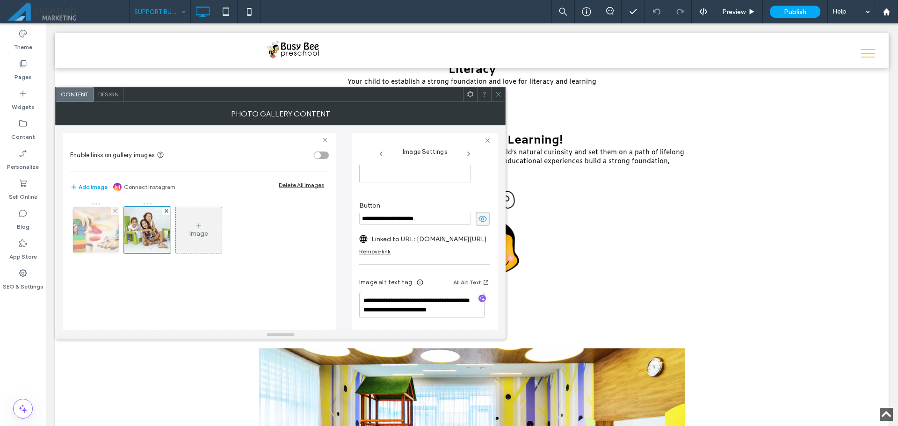
click at [108, 234] on img at bounding box center [96, 230] width 69 height 46
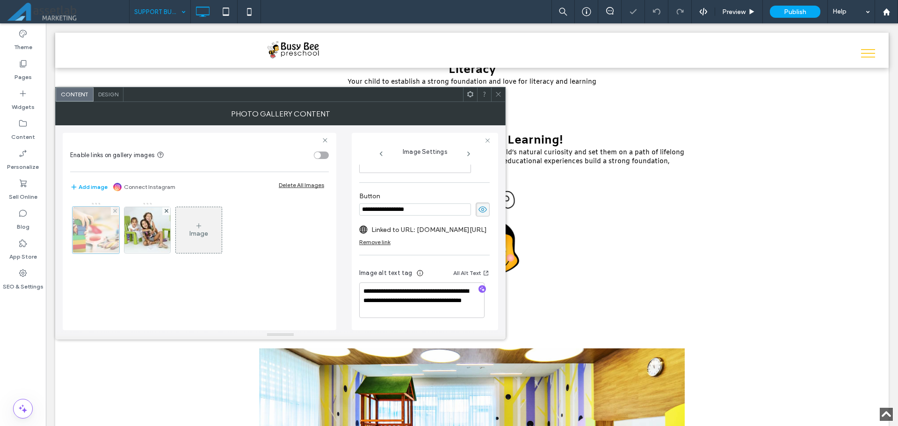
scroll to position [111, 0]
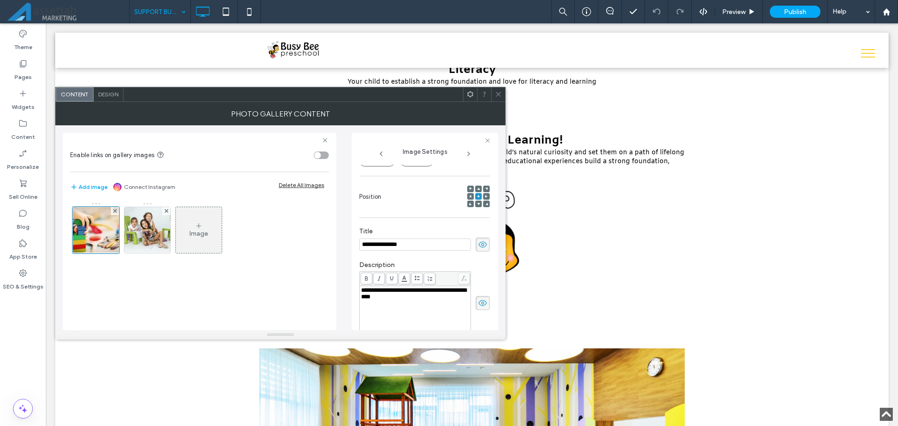
click at [496, 94] on icon at bounding box center [498, 94] width 7 height 7
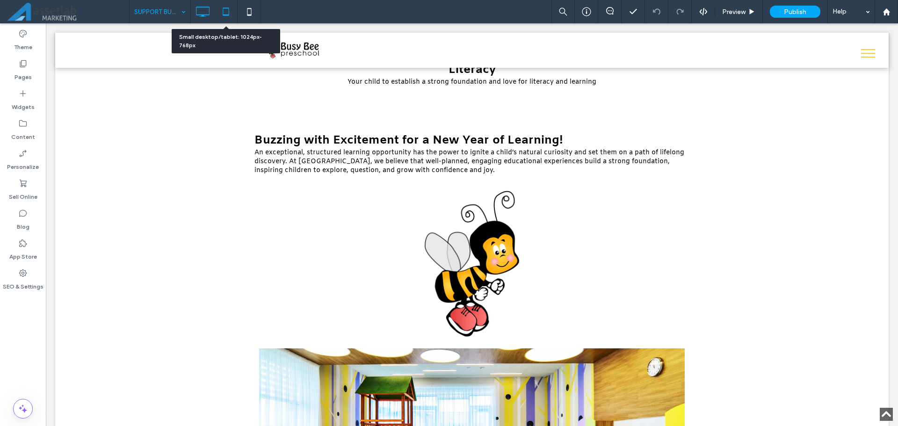
click at [227, 17] on icon at bounding box center [226, 11] width 19 height 19
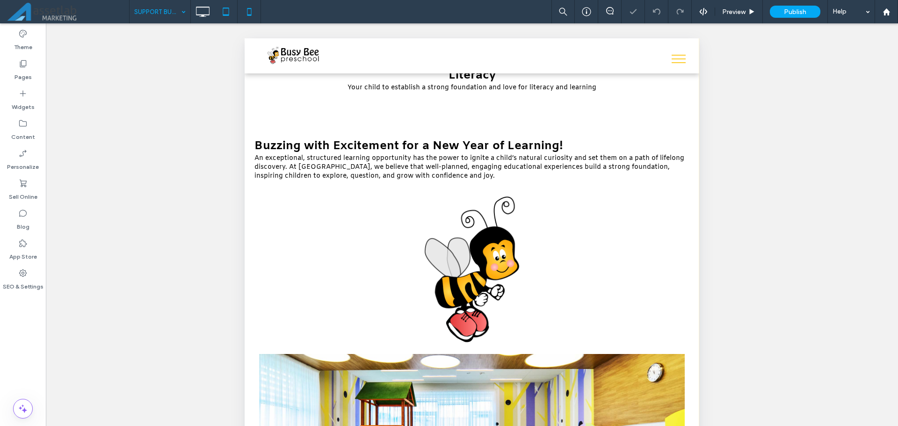
click at [252, 9] on icon at bounding box center [249, 11] width 19 height 19
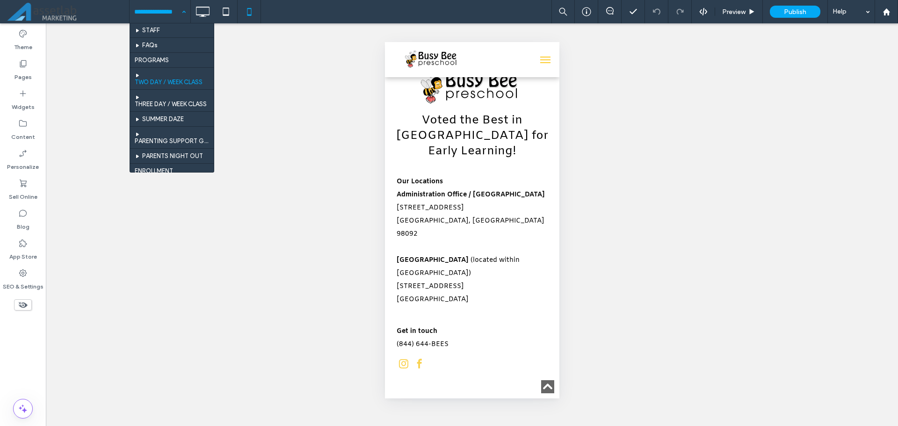
scroll to position [80, 0]
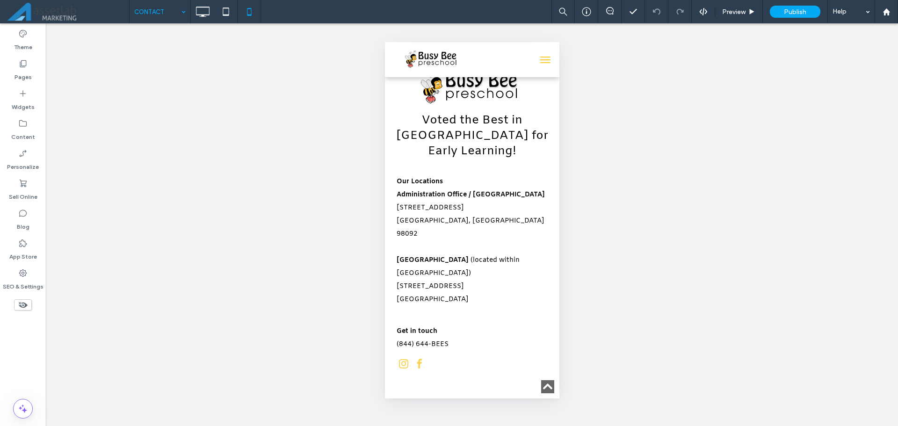
click at [204, 17] on icon at bounding box center [202, 11] width 19 height 19
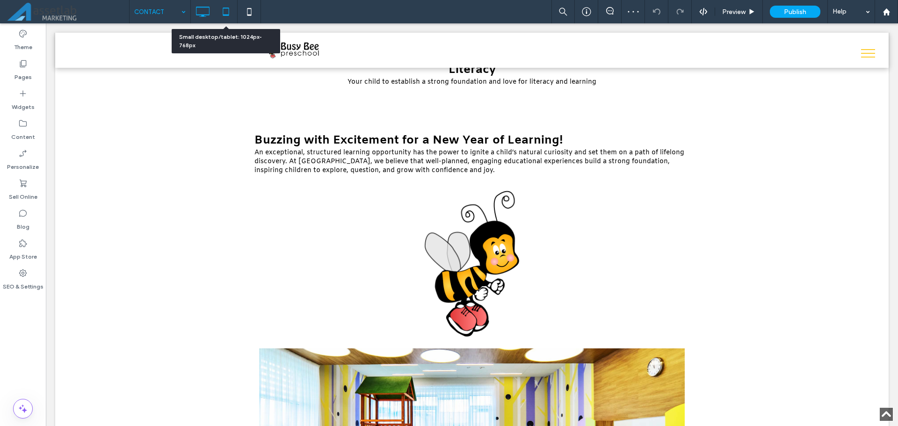
click at [231, 11] on icon at bounding box center [226, 11] width 19 height 19
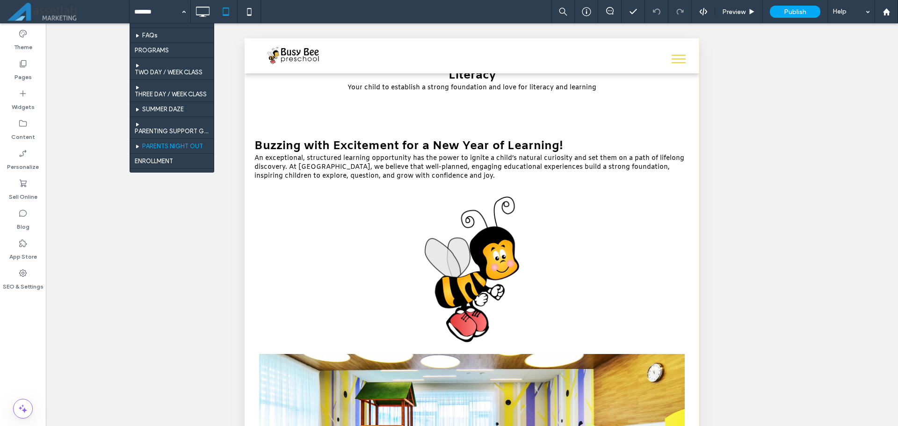
scroll to position [80, 0]
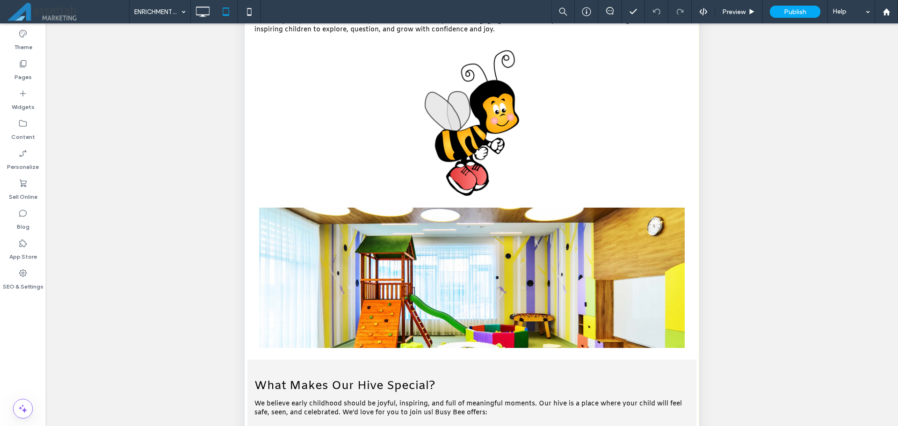
scroll to position [226, 0]
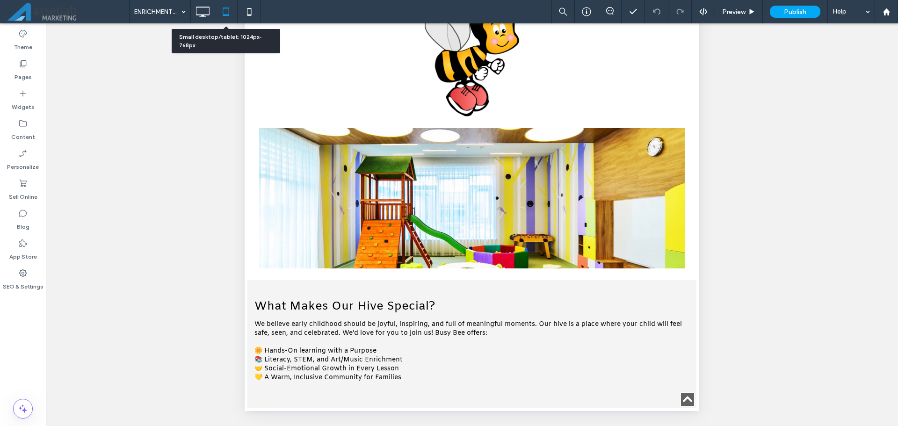
click at [226, 21] on div at bounding box center [225, 11] width 23 height 23
click at [206, 13] on icon at bounding box center [202, 11] width 19 height 19
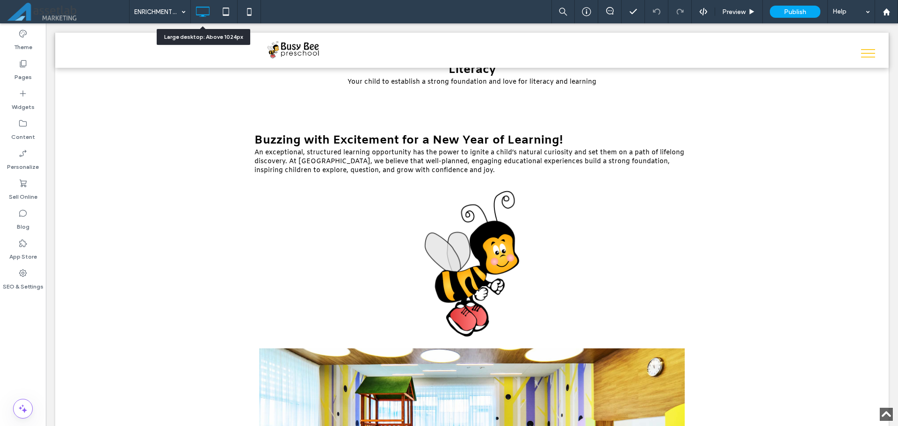
scroll to position [0, 0]
click at [249, 16] on icon at bounding box center [249, 11] width 19 height 19
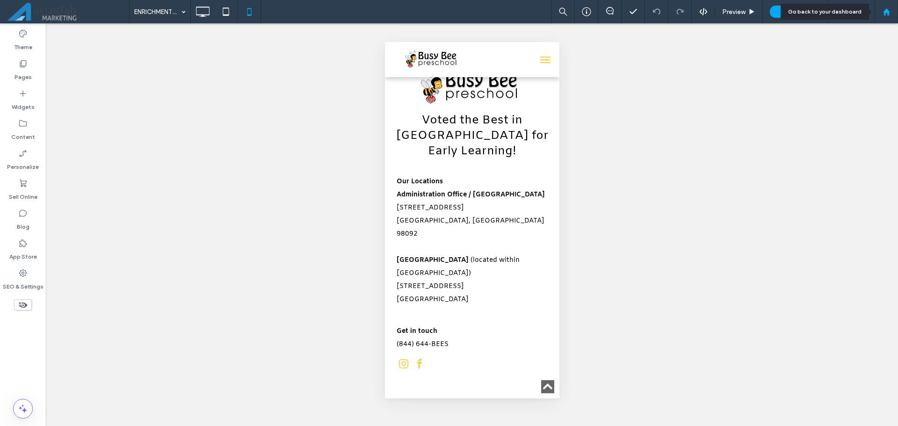
click at [884, 10] on icon at bounding box center [887, 12] width 8 height 8
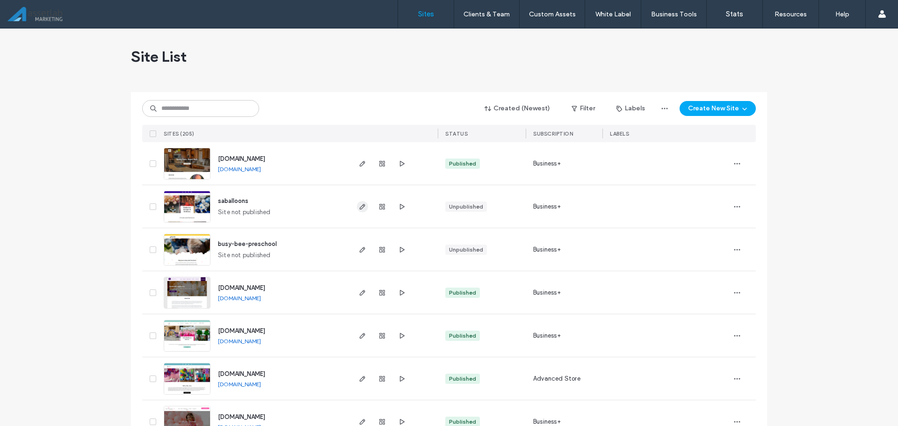
click at [360, 207] on use "button" at bounding box center [363, 207] width 6 height 6
